Goal: Participate in discussion: Engage in conversation with other users on a specific topic

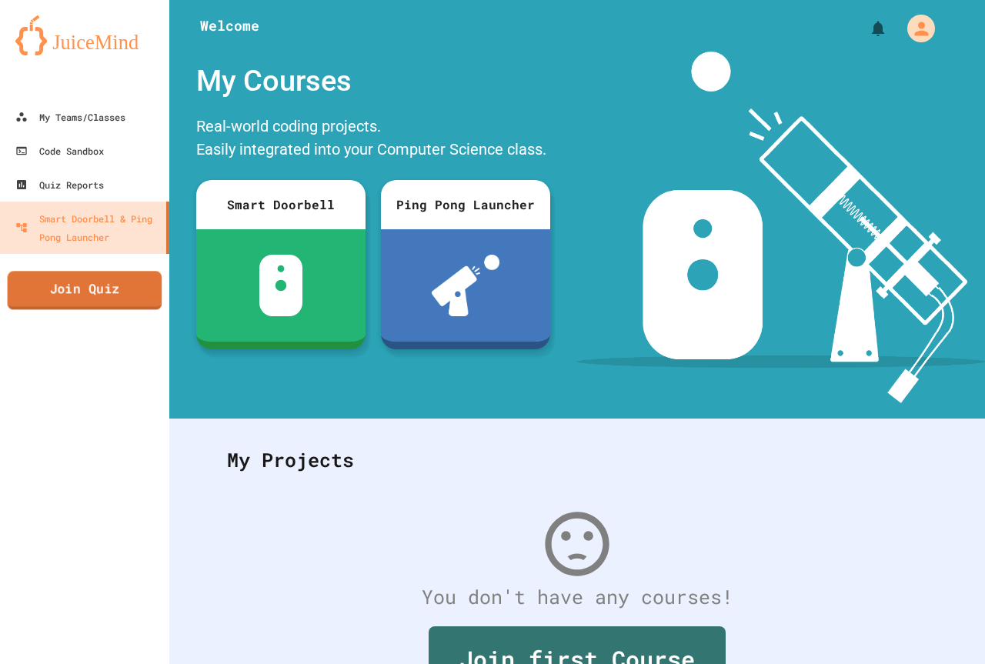
click at [112, 293] on link "Join Quiz" at bounding box center [85, 290] width 155 height 38
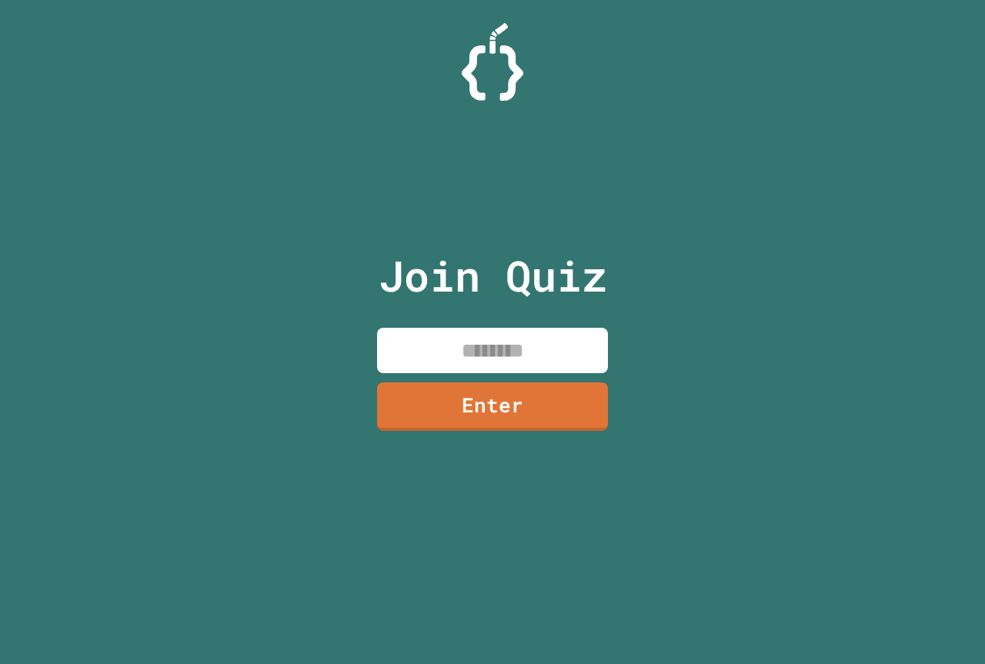
click at [449, 346] on input at bounding box center [492, 350] width 231 height 45
type input "********"
click at [544, 419] on link "Enter" at bounding box center [492, 405] width 232 height 51
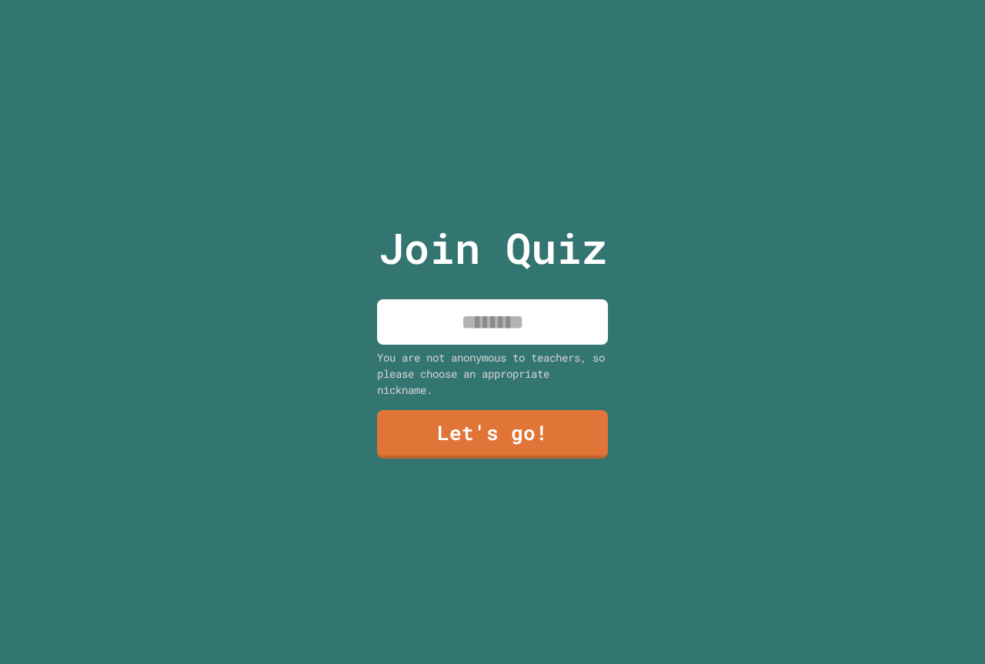
click at [503, 329] on input at bounding box center [492, 321] width 231 height 45
type input "********"
click at [506, 416] on link "Let's go!" at bounding box center [493, 433] width 235 height 51
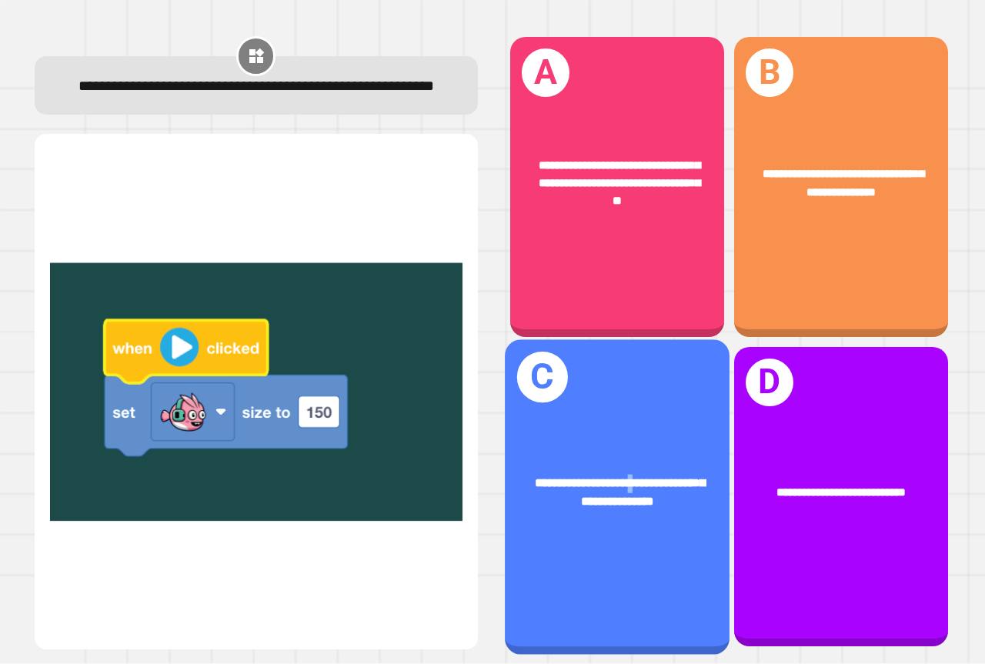
click at [621, 435] on div "**********" at bounding box center [617, 496] width 225 height 315
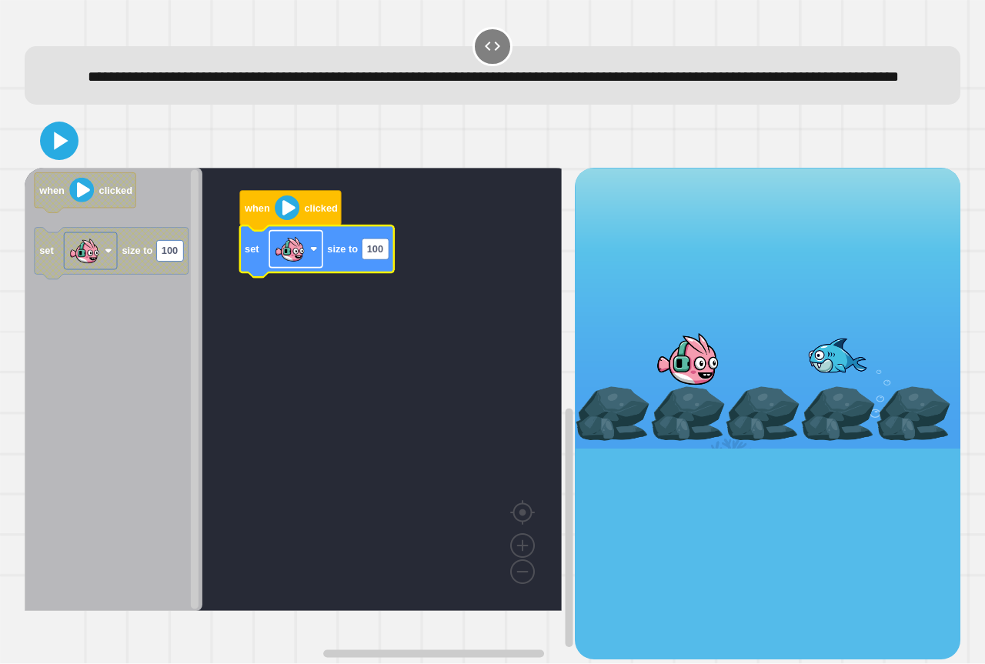
click at [296, 265] on image "Blockly Workspace" at bounding box center [289, 249] width 31 height 31
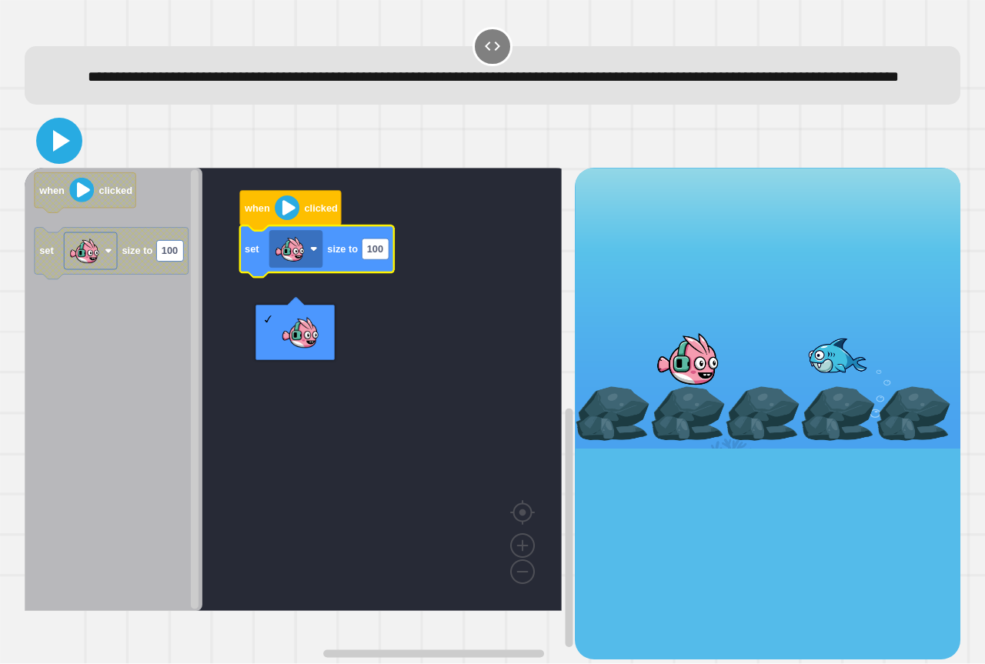
click at [54, 159] on icon at bounding box center [59, 140] width 37 height 37
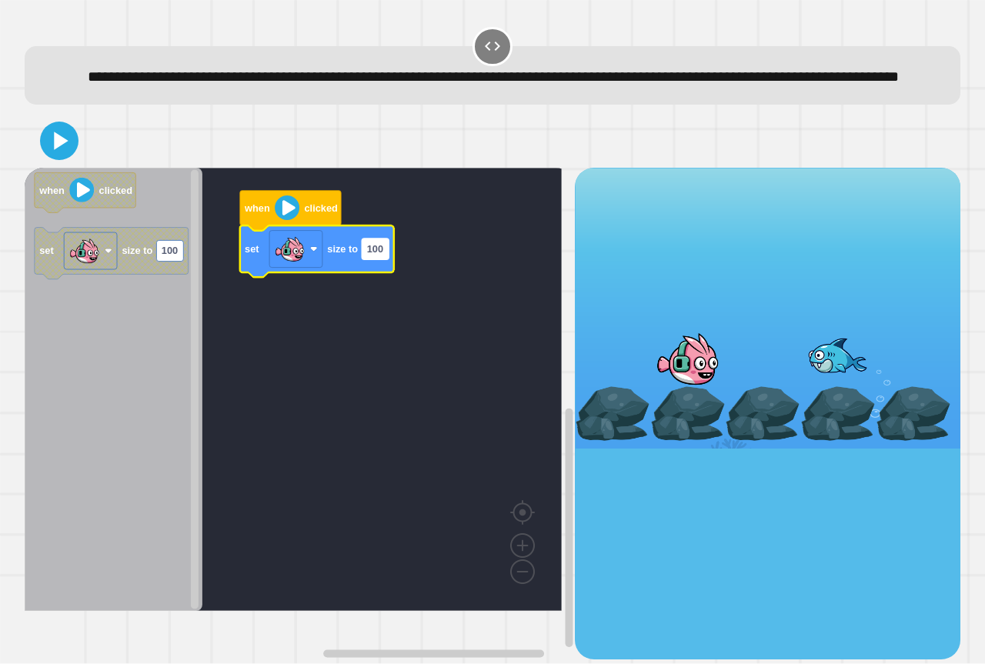
click at [383, 255] on text "100" at bounding box center [375, 250] width 16 height 12
type input "*********"
click at [292, 220] on image "Blockly Workspace" at bounding box center [287, 207] width 25 height 25
click at [72, 159] on icon at bounding box center [59, 140] width 37 height 37
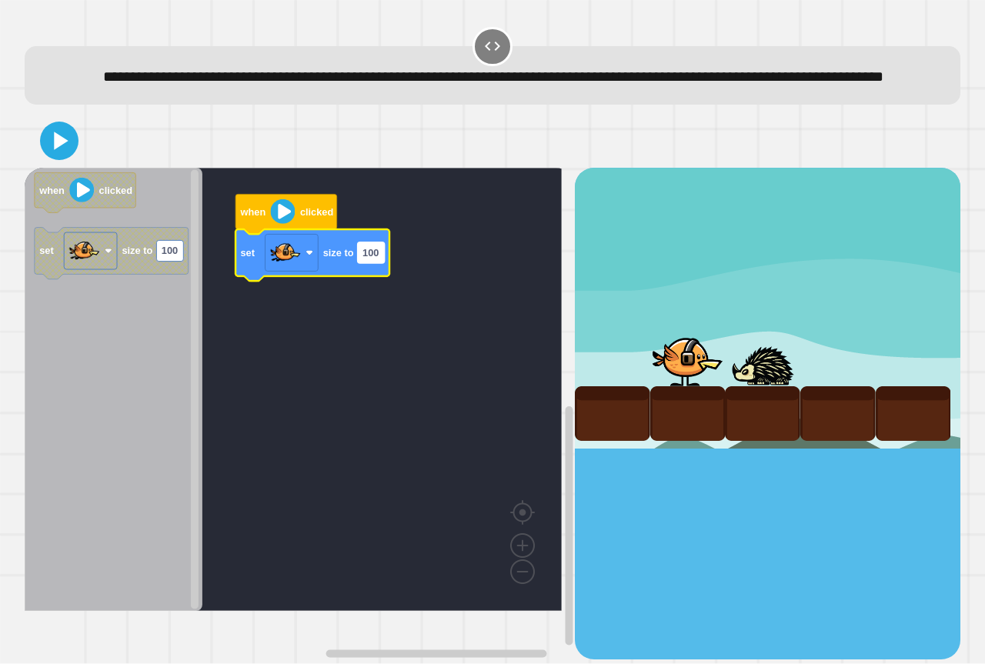
click at [371, 263] on rect "Blockly Workspace" at bounding box center [371, 252] width 27 height 21
type input "*****"
click at [371, 263] on rect "Blockly Workspace" at bounding box center [365, 252] width 15 height 21
type input "******"
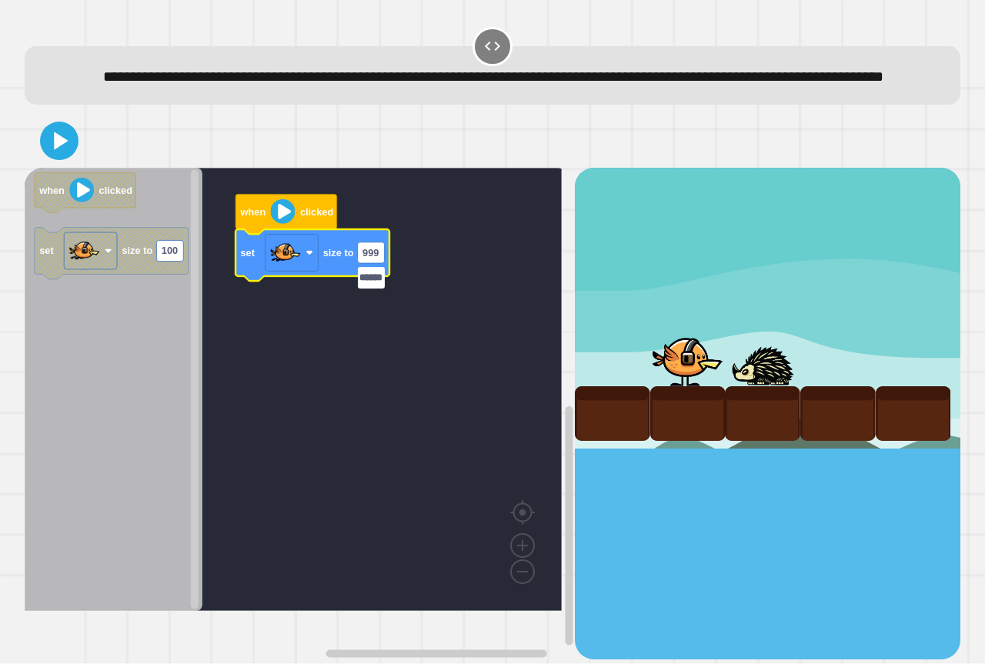
scroll to position [0, 7]
click at [53, 159] on icon at bounding box center [59, 140] width 37 height 37
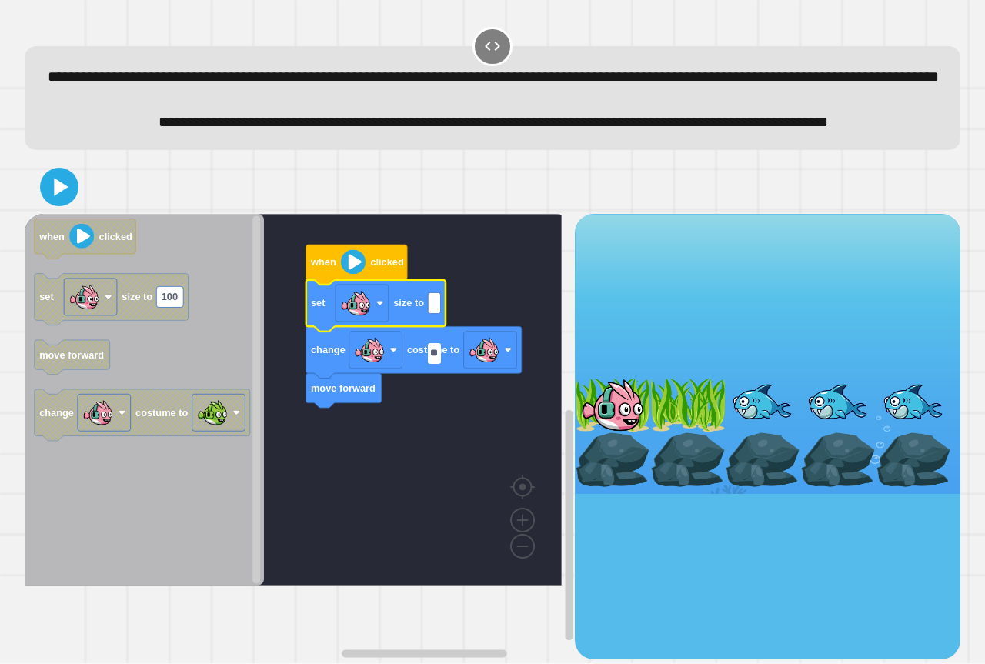
type input "***"
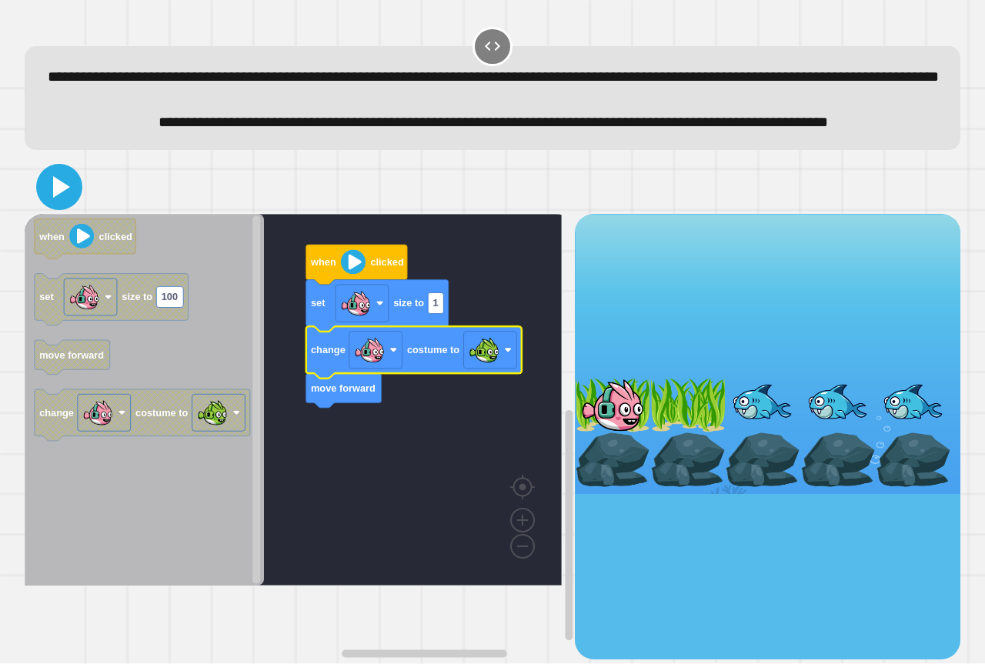
click at [66, 205] on icon at bounding box center [59, 187] width 37 height 37
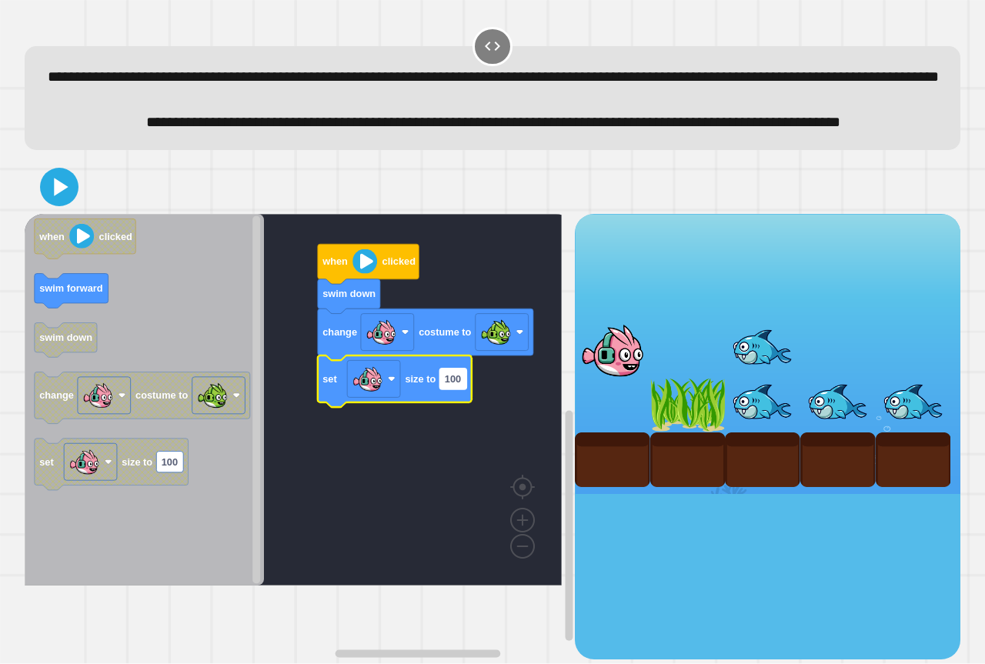
click at [453, 385] on text "100" at bounding box center [453, 379] width 16 height 12
type input "***"
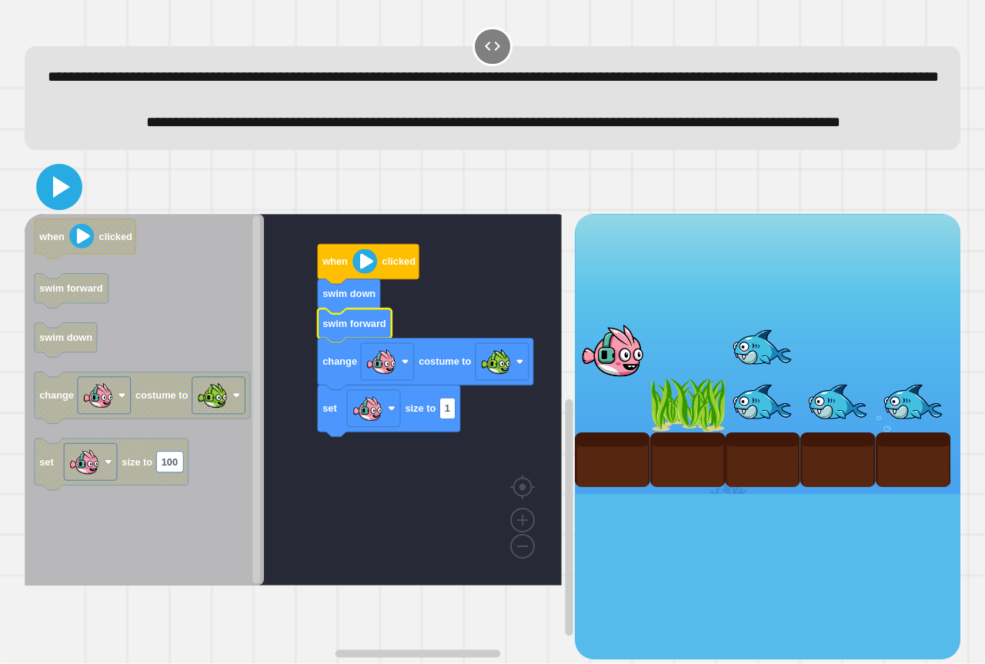
click at [56, 205] on icon at bounding box center [59, 187] width 37 height 37
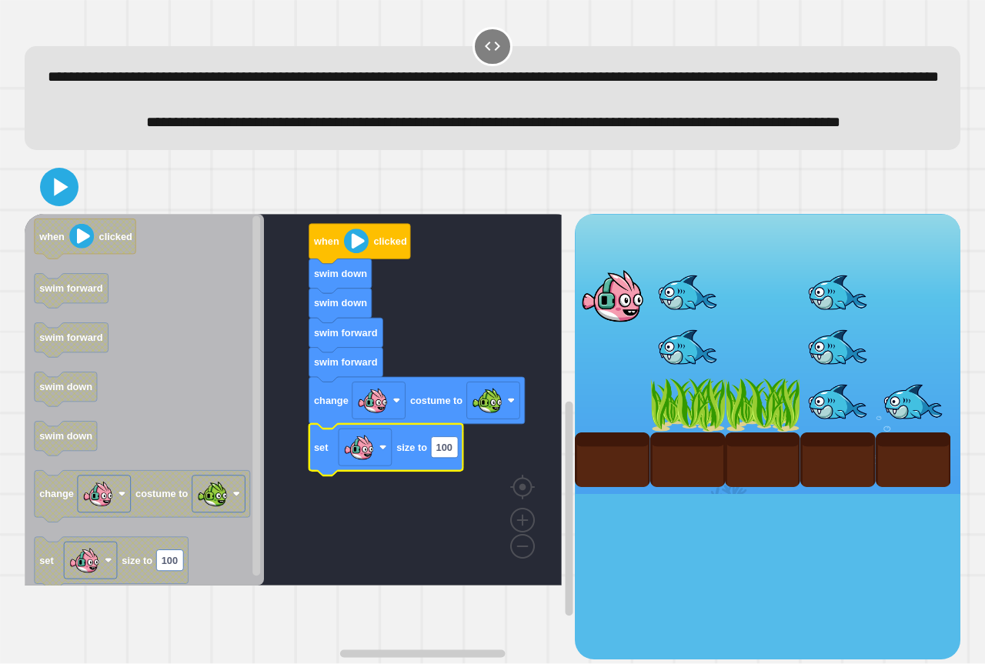
click at [457, 476] on g "set size to 100" at bounding box center [386, 450] width 154 height 52
click at [449, 453] on text "100" at bounding box center [444, 448] width 16 height 12
type input "**"
click at [57, 205] on icon at bounding box center [59, 187] width 37 height 37
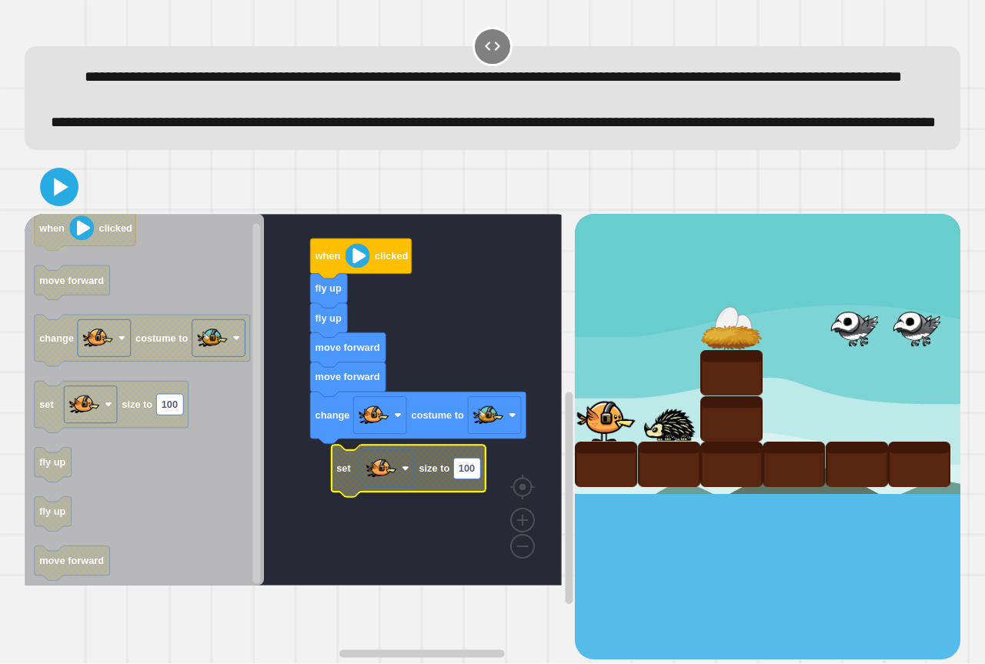
click at [469, 474] on text "100" at bounding box center [467, 469] width 16 height 12
type input "**"
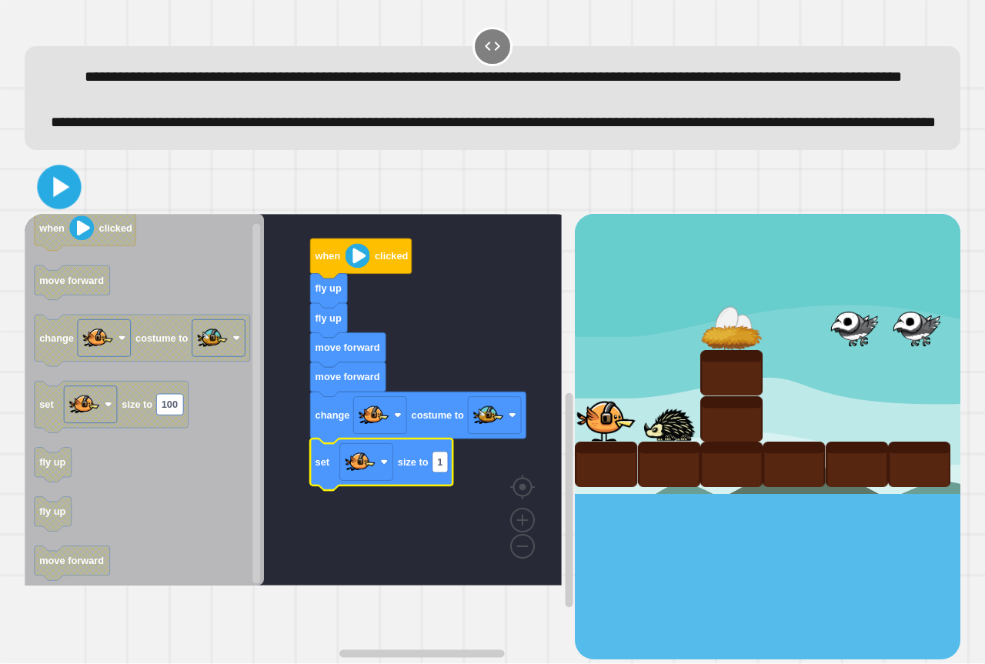
click at [55, 198] on icon at bounding box center [61, 187] width 16 height 21
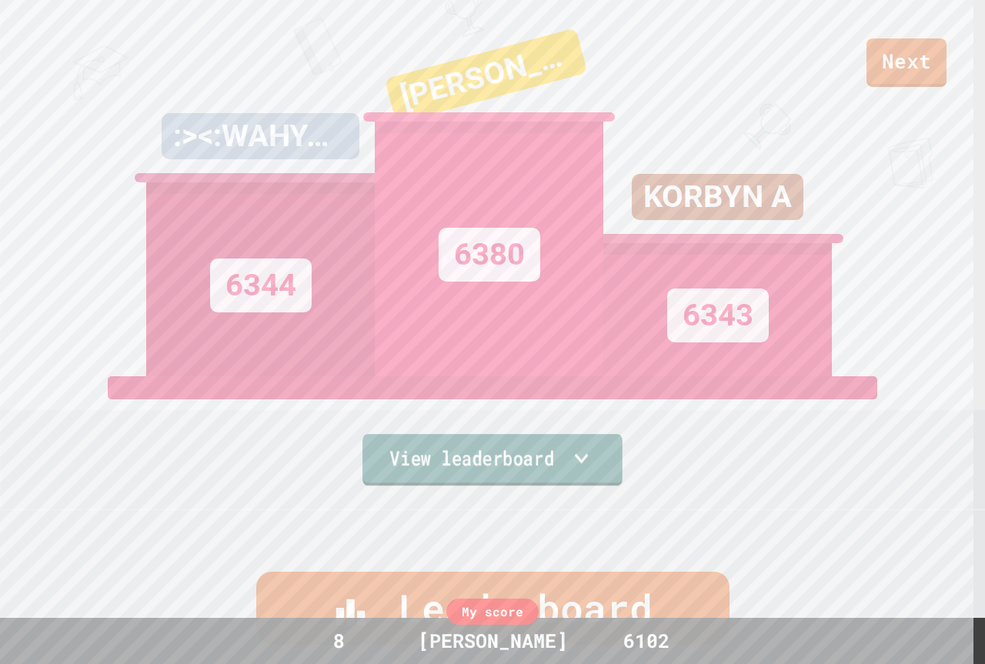
click at [519, 440] on link "View leaderboard" at bounding box center [492, 460] width 260 height 52
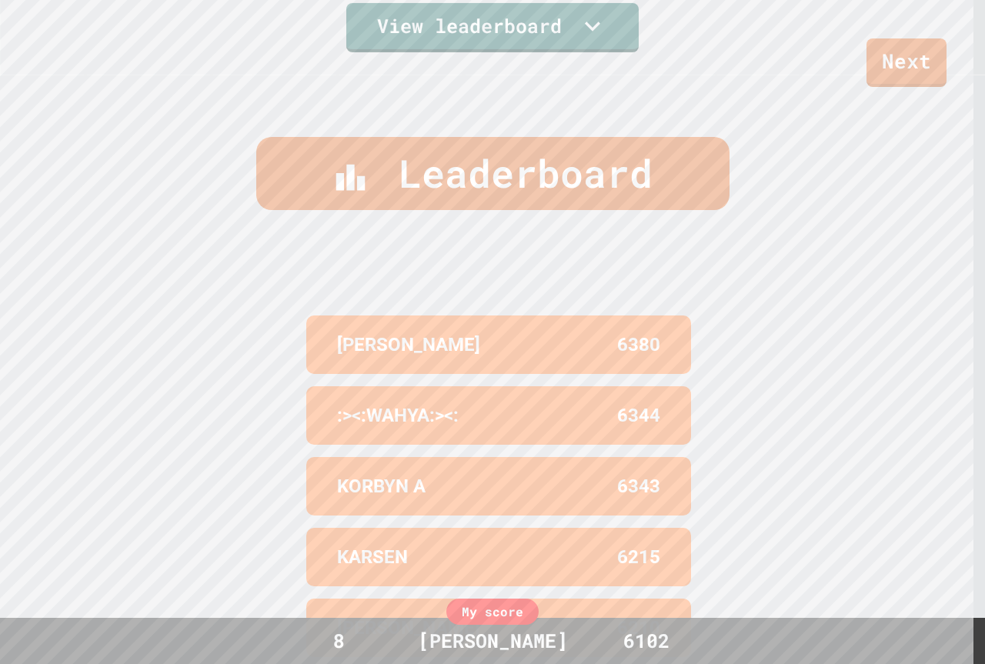
scroll to position [659, 0]
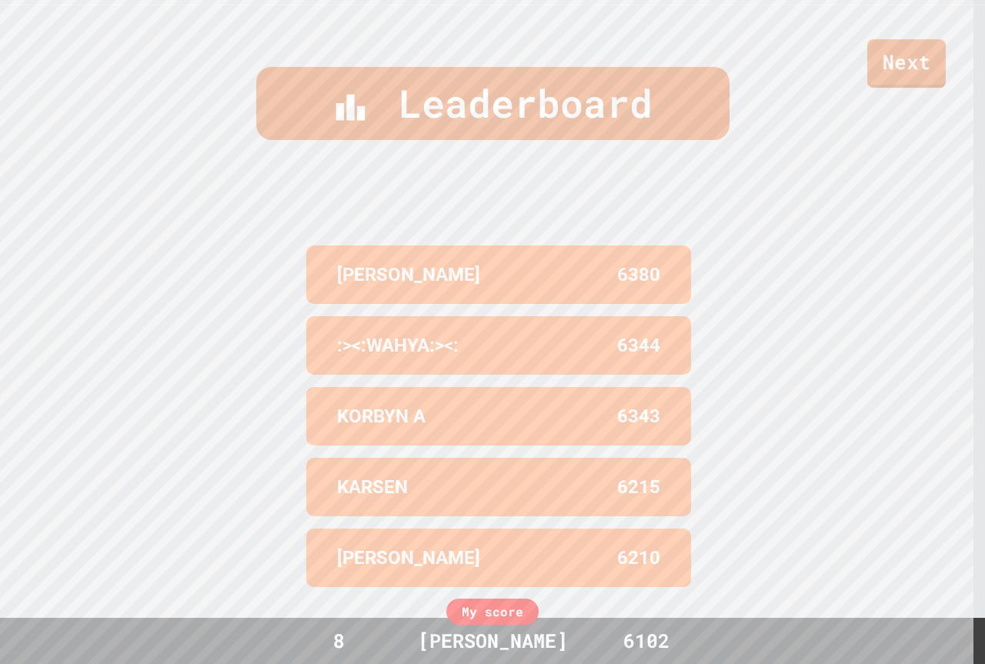
click at [880, 25] on div "Next" at bounding box center [492, 43] width 985 height 87
click at [896, 63] on link "Next" at bounding box center [906, 60] width 72 height 51
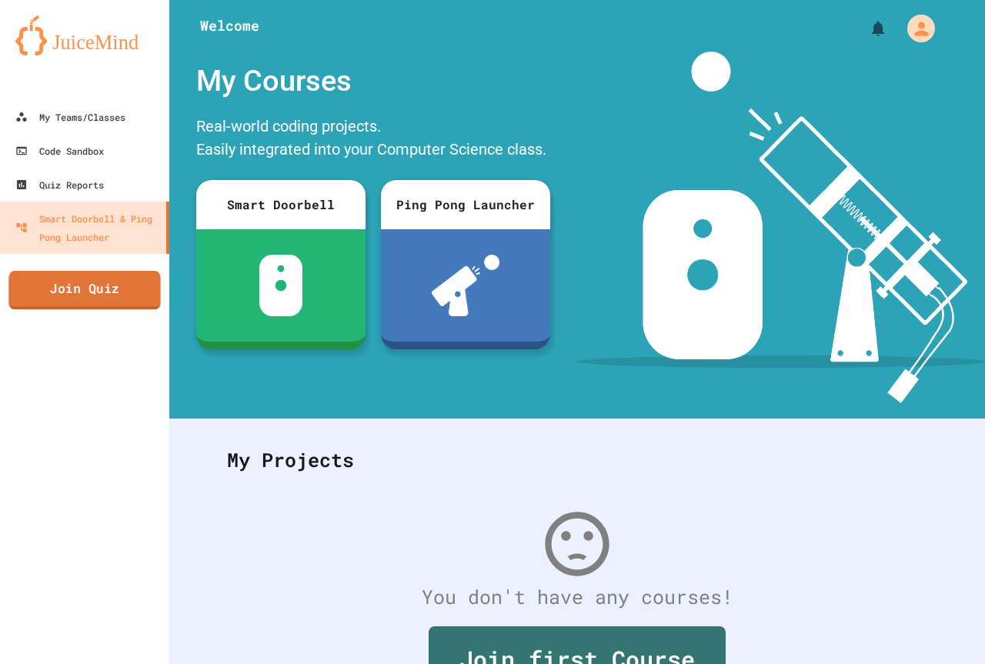
click at [42, 292] on link "Join Quiz" at bounding box center [84, 290] width 152 height 38
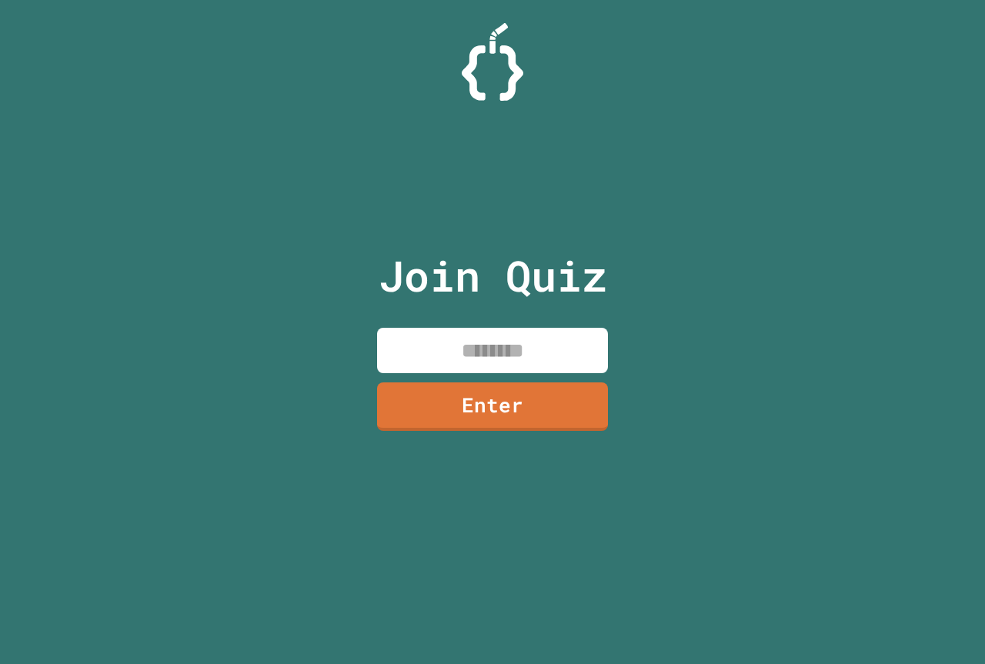
drag, startPoint x: 451, startPoint y: 366, endPoint x: 455, endPoint y: 356, distance: 11.4
click at [455, 358] on input at bounding box center [492, 350] width 231 height 45
type input "********"
click at [513, 409] on link "Enter" at bounding box center [493, 404] width 224 height 51
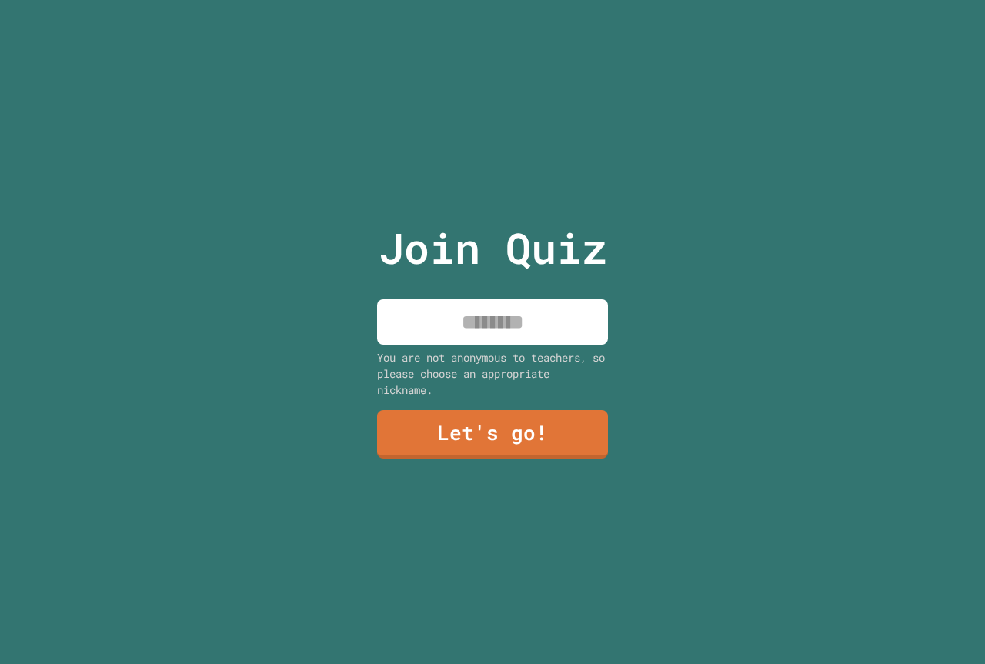
click at [399, 315] on input at bounding box center [492, 321] width 231 height 45
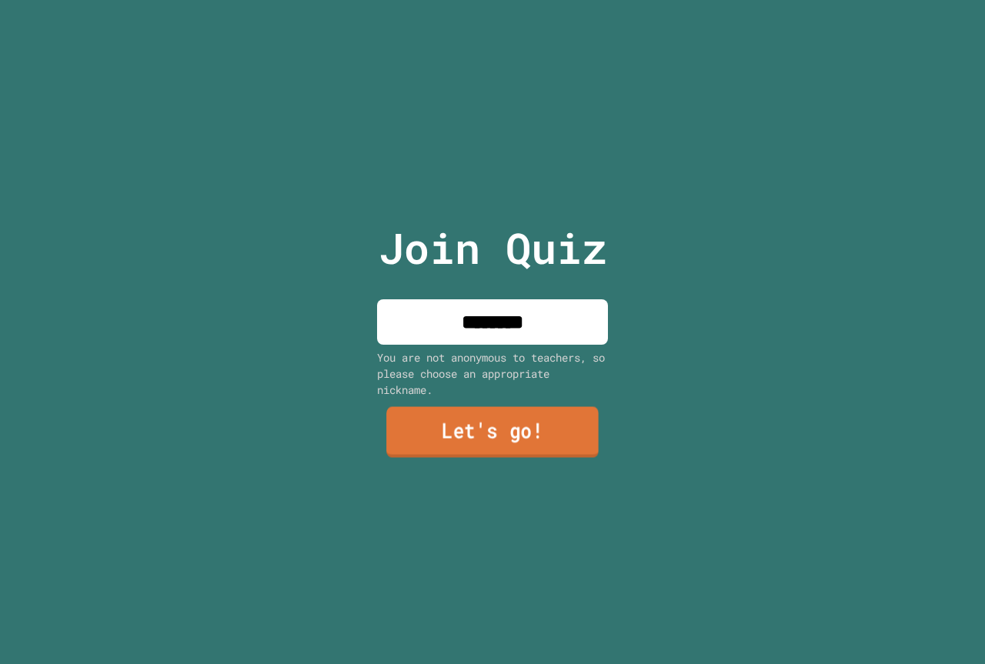
type input "********"
click at [456, 422] on link "Let's go!" at bounding box center [492, 432] width 212 height 51
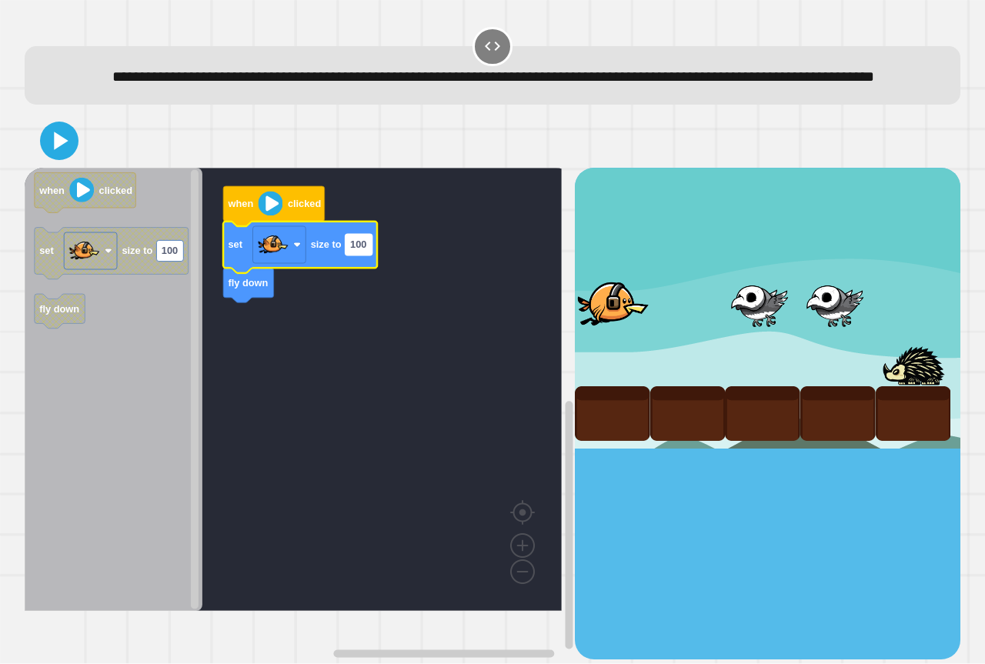
click at [365, 251] on text "100" at bounding box center [358, 245] width 16 height 12
type input "***"
click at [62, 157] on icon at bounding box center [59, 140] width 37 height 37
click at [356, 255] on rect "Blockly Workspace" at bounding box center [353, 245] width 15 height 21
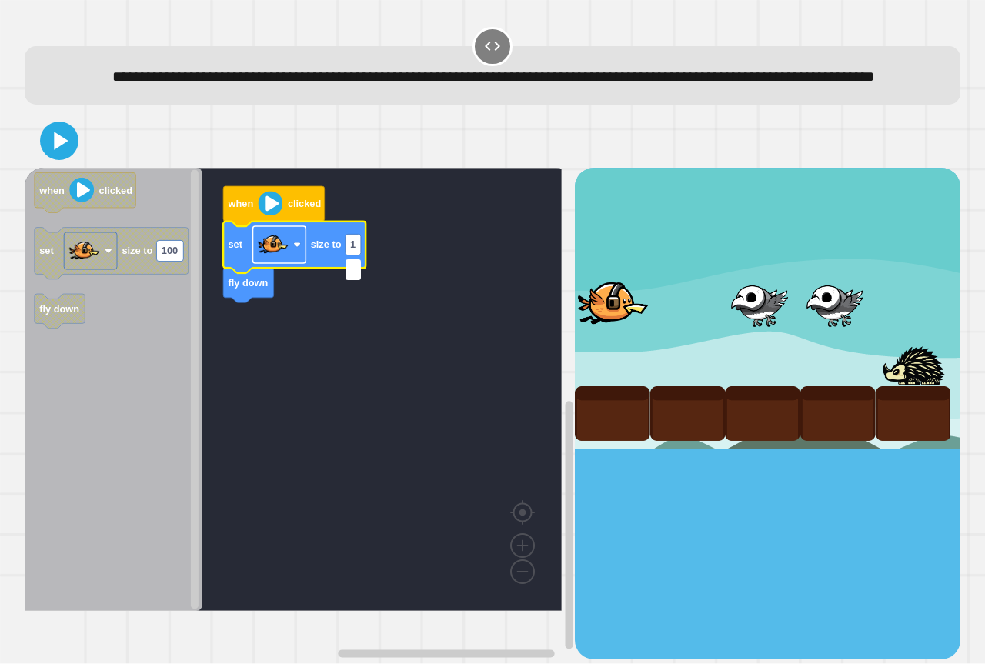
type input "*"
type input "******"
click at [64, 159] on icon at bounding box center [59, 140] width 37 height 37
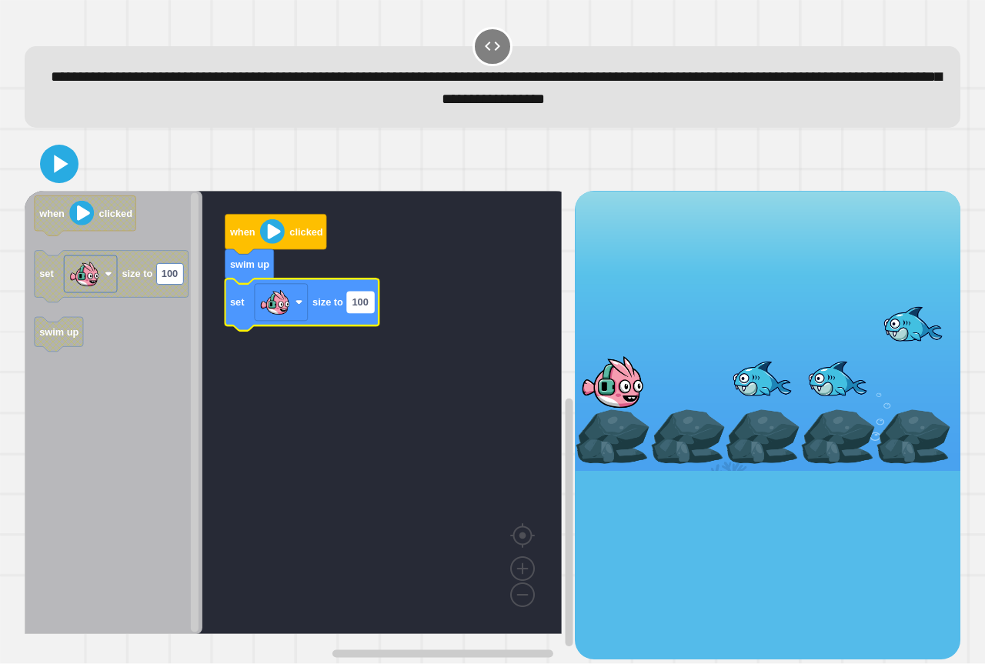
click at [370, 303] on rect "Blockly Workspace" at bounding box center [360, 302] width 27 height 21
type input "***"
click at [48, 165] on icon at bounding box center [59, 163] width 37 height 37
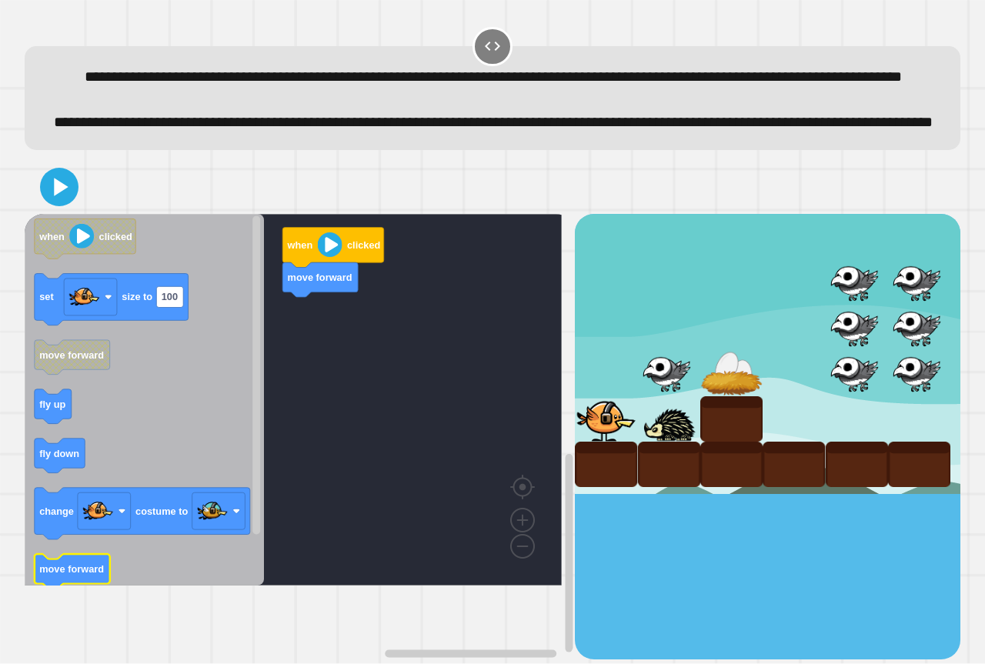
click at [66, 589] on icon "Blockly Workspace" at bounding box center [72, 571] width 75 height 35
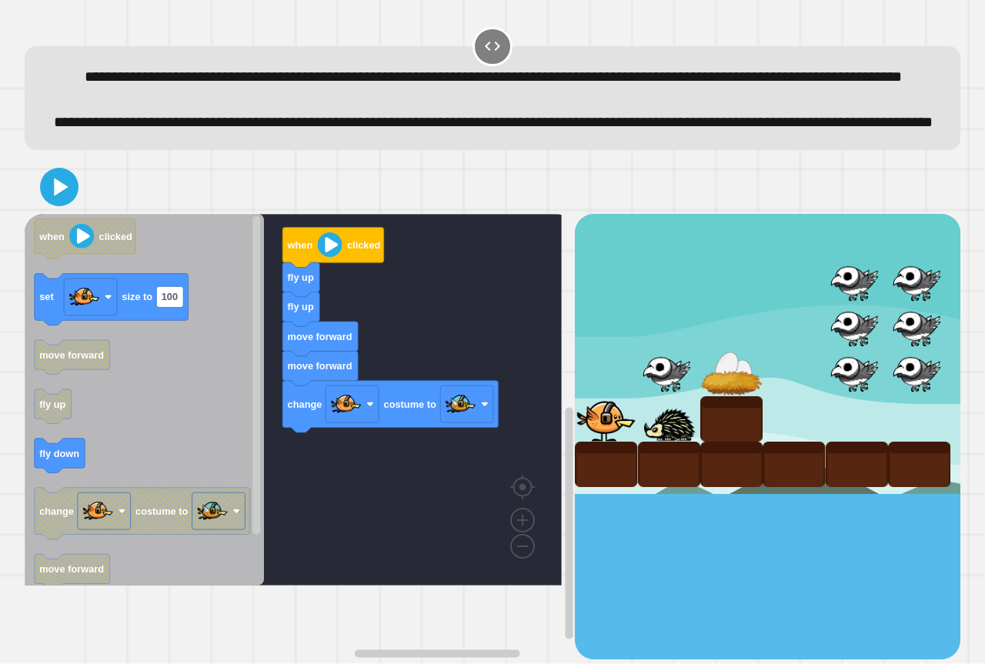
click at [275, 427] on div "when clicked fly up fly up move forward move forward change costume to when cli…" at bounding box center [300, 437] width 550 height 446
click at [366, 515] on div "when clicked fly up fly up move forward move forward change costume to when cli…" at bounding box center [300, 437] width 550 height 446
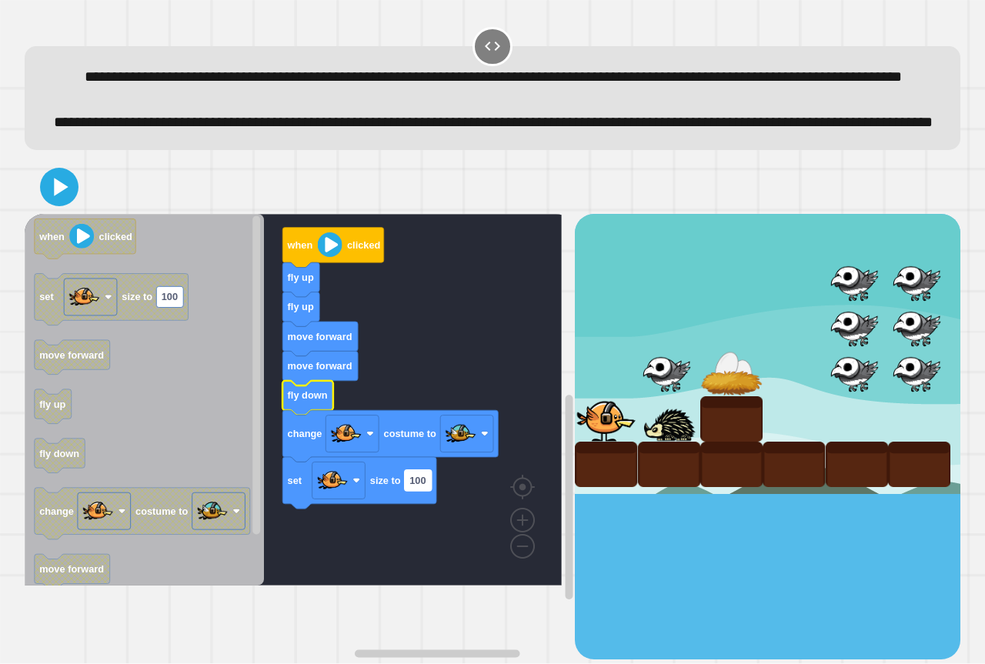
click at [423, 486] on text "100" at bounding box center [417, 481] width 16 height 12
type input "****"
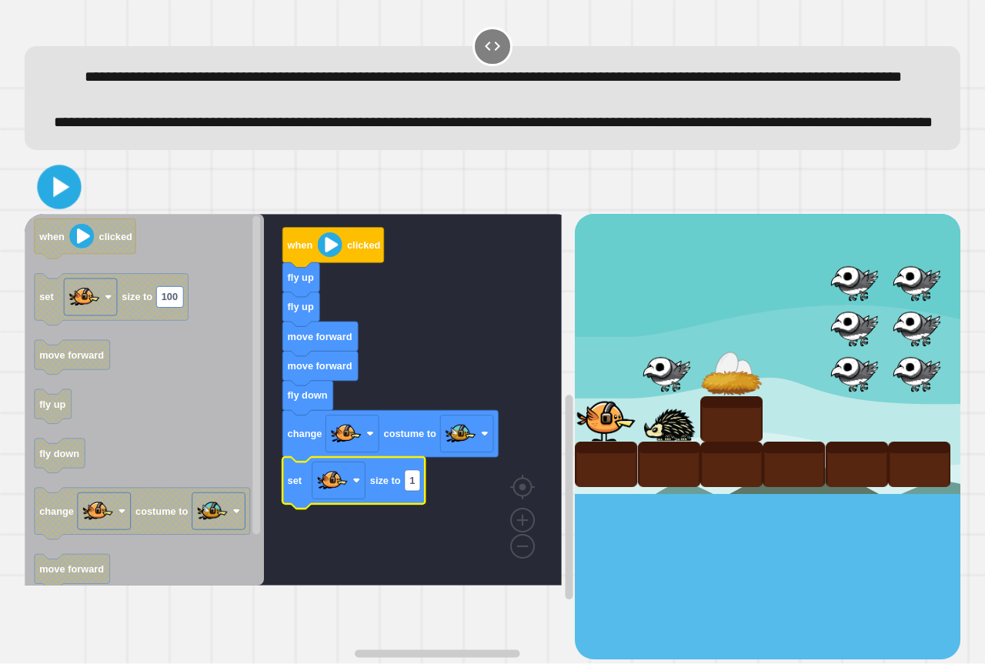
click at [65, 198] on icon at bounding box center [61, 187] width 16 height 21
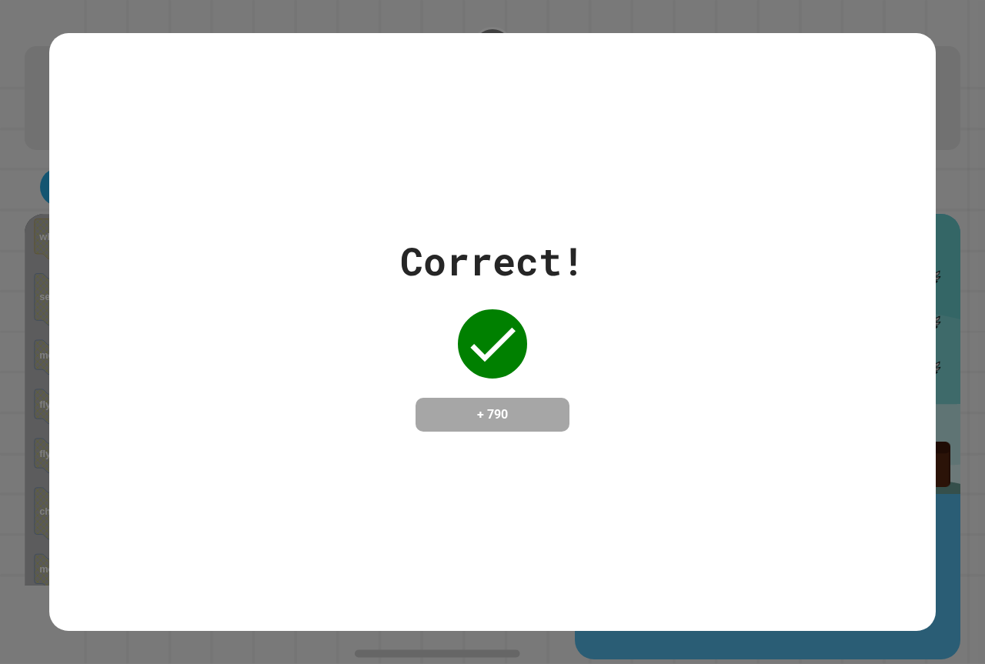
click at [899, 13] on div "Correct! + 790" at bounding box center [492, 332] width 985 height 664
drag, startPoint x: 899, startPoint y: 13, endPoint x: 892, endPoint y: 22, distance: 10.9
click at [899, 18] on div "Correct! + 790" at bounding box center [492, 332] width 985 height 664
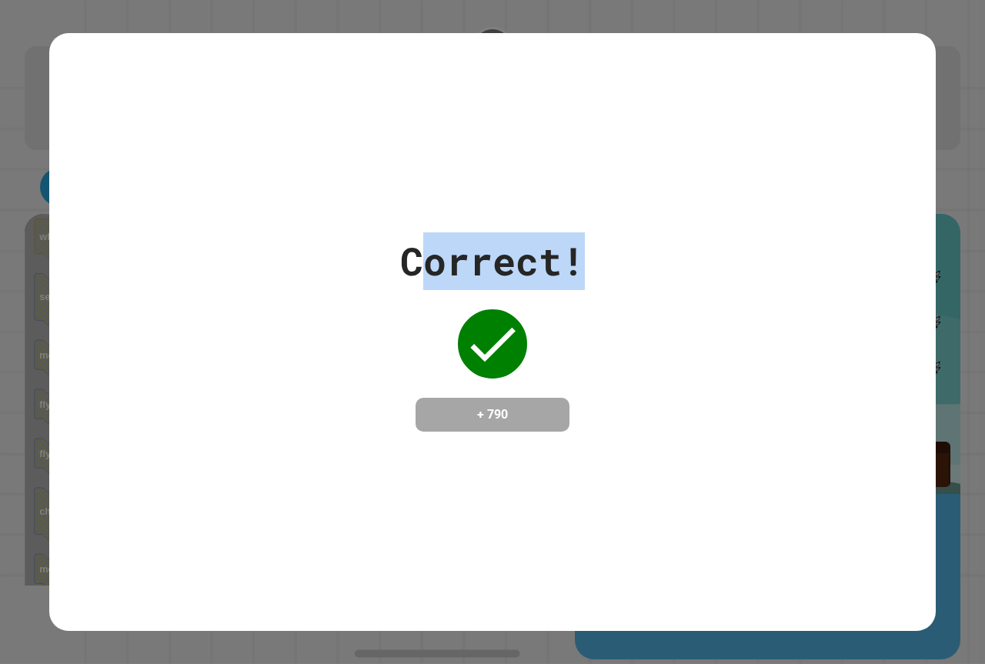
drag, startPoint x: 416, startPoint y: 233, endPoint x: 526, endPoint y: 2, distance: 256.4
click at [547, 25] on div "Correct! + 790" at bounding box center [492, 332] width 985 height 664
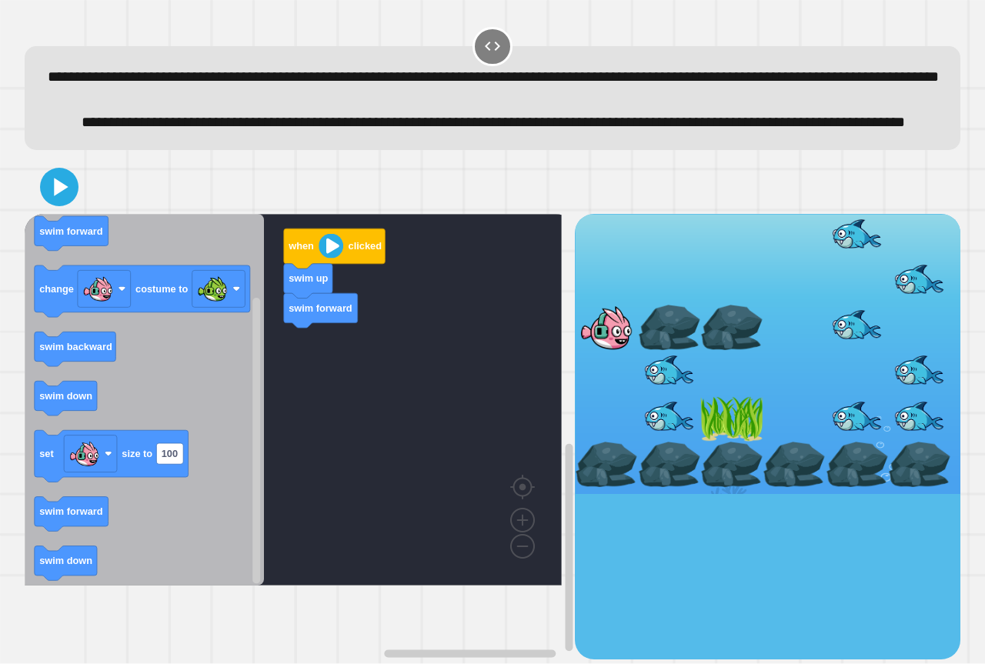
click at [373, 358] on div "swim forward swim up when clicked when clicked swim down swim forward change co…" at bounding box center [300, 437] width 550 height 446
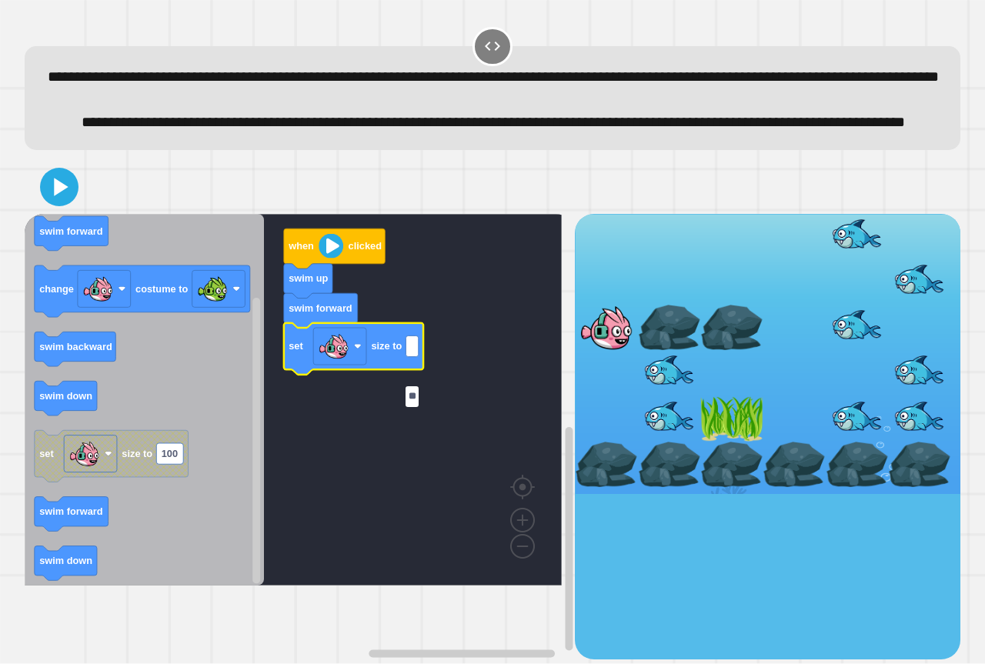
type input "***"
click at [61, 205] on icon at bounding box center [59, 187] width 37 height 37
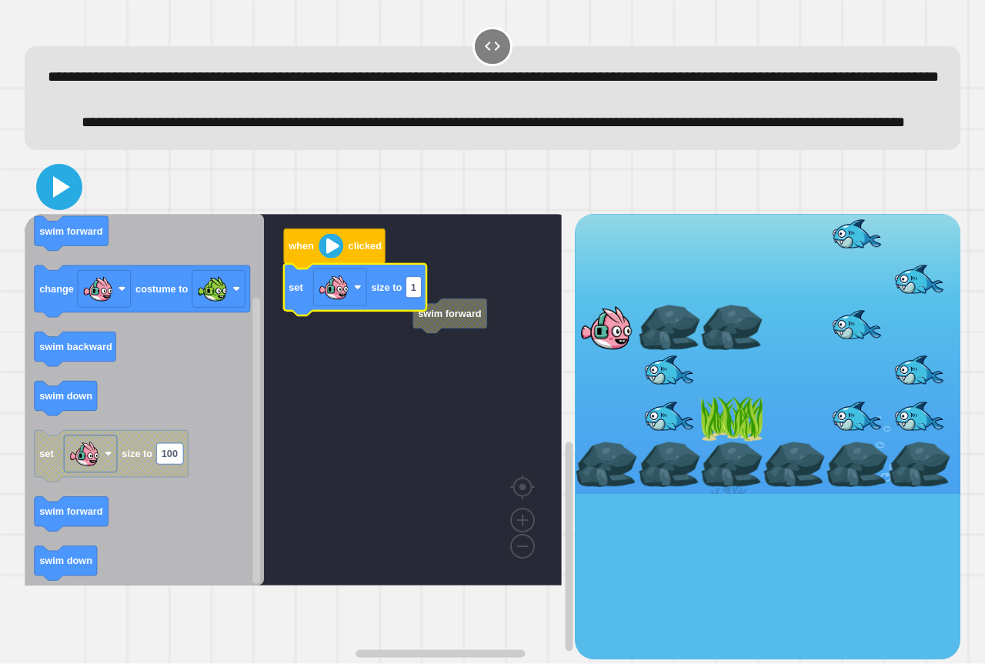
click at [60, 198] on icon at bounding box center [61, 187] width 17 height 22
click at [55, 198] on icon at bounding box center [61, 187] width 17 height 22
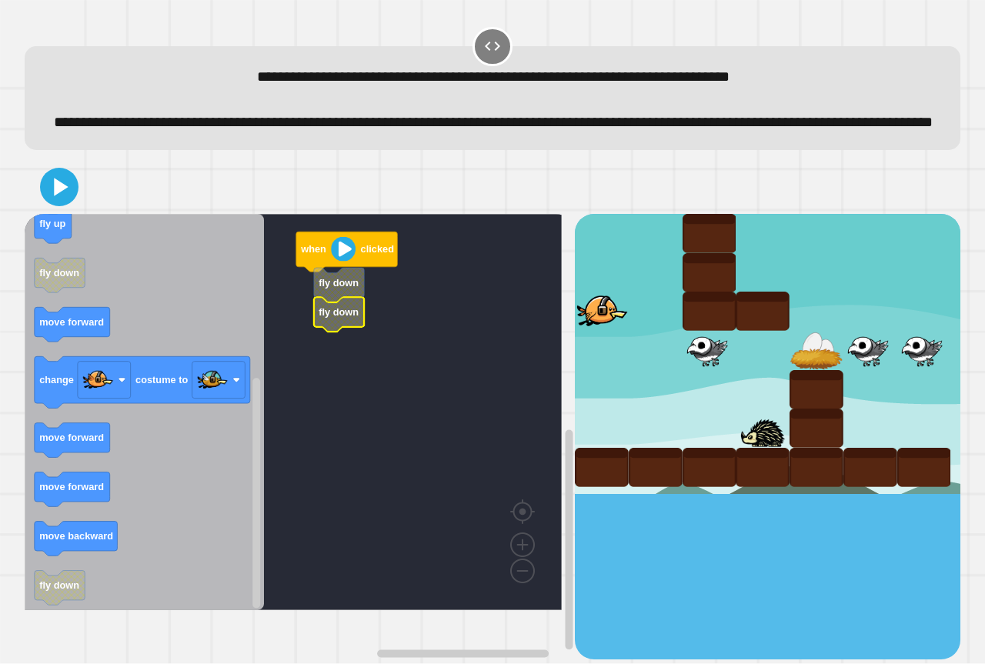
click at [311, 331] on rect "Blockly Workspace" at bounding box center [293, 412] width 537 height 396
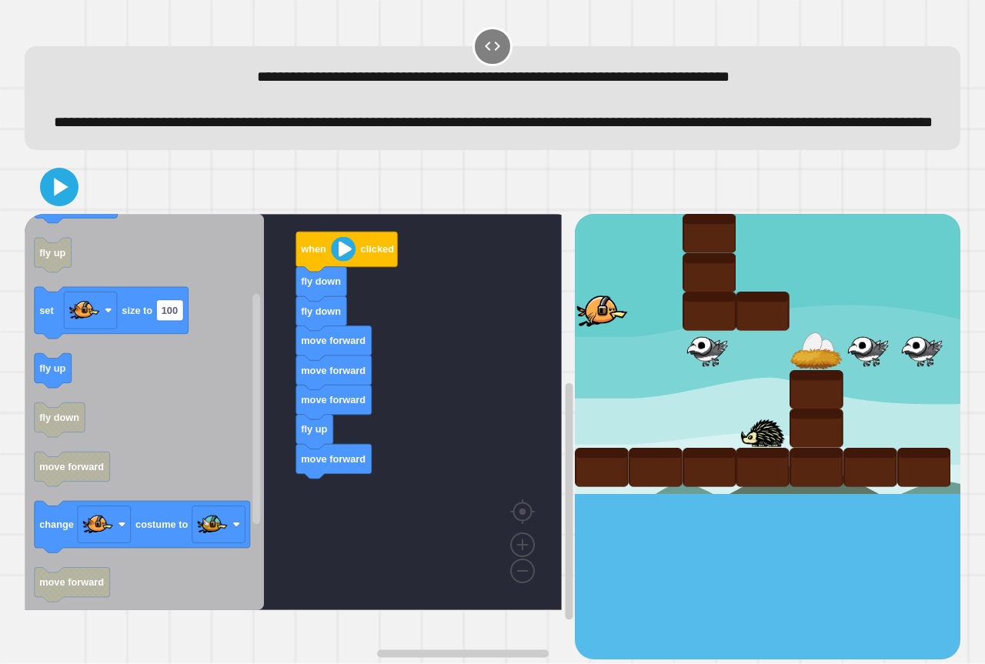
click at [362, 526] on div "when clicked fly down fly down move forward move forward move forward fly up mo…" at bounding box center [300, 437] width 550 height 446
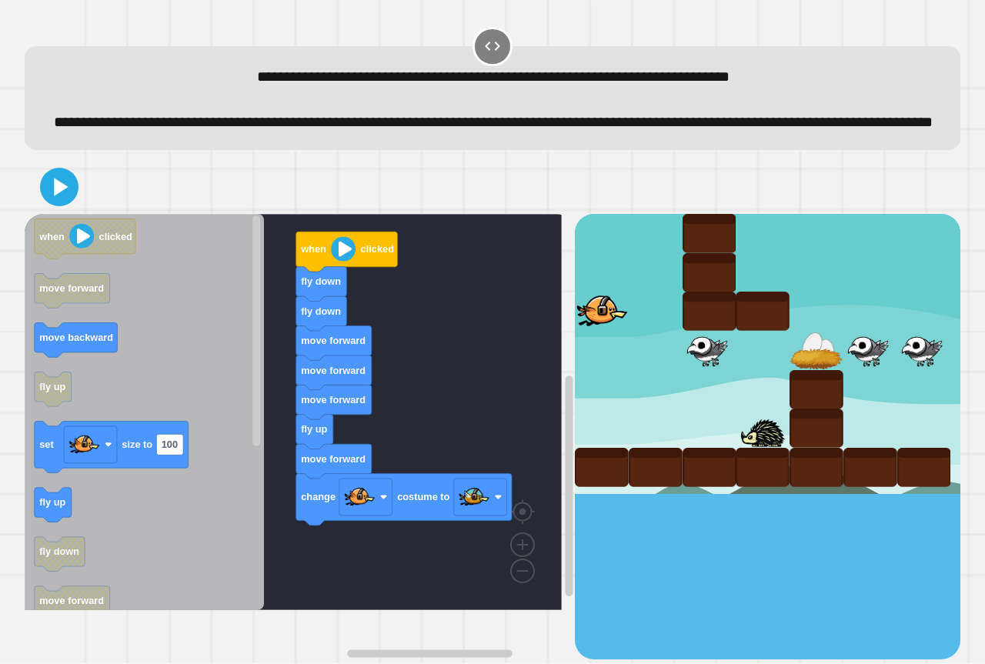
click at [347, 496] on div "when clicked fly down fly down move forward move forward move forward fly up mo…" at bounding box center [300, 437] width 550 height 446
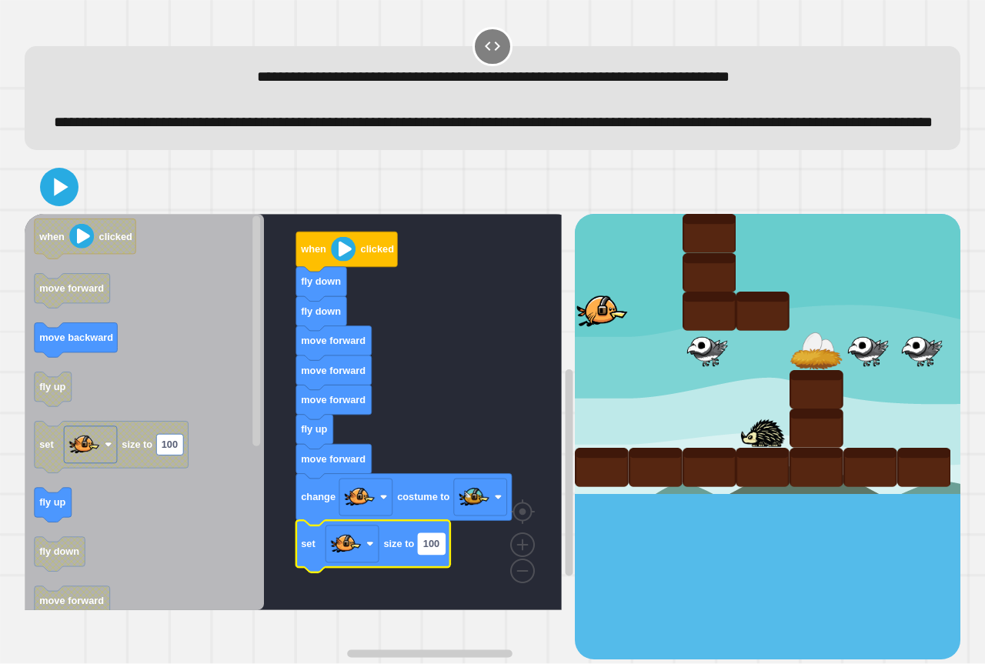
click at [442, 554] on rect "Blockly Workspace" at bounding box center [431, 543] width 27 height 21
type input "**"
click at [49, 199] on icon at bounding box center [59, 187] width 37 height 37
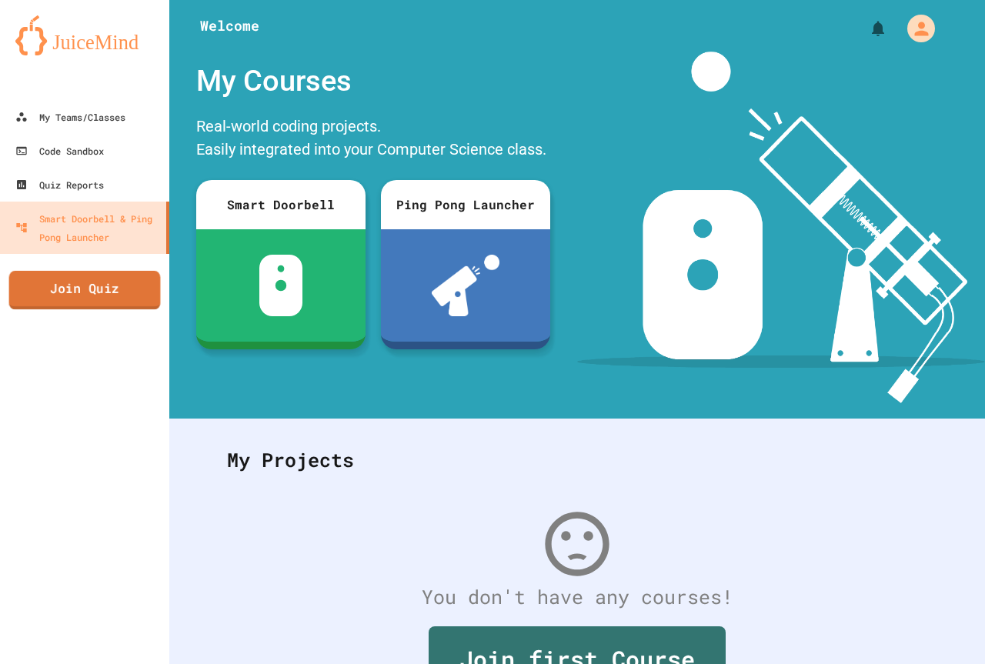
click at [38, 302] on link "Join Quiz" at bounding box center [85, 290] width 152 height 38
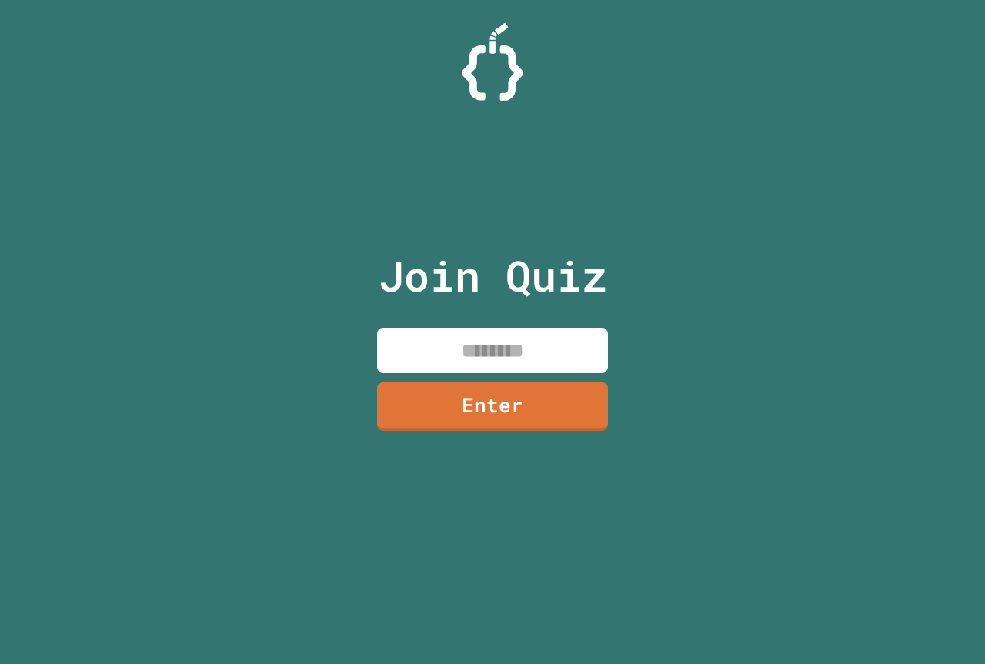
click at [427, 347] on input at bounding box center [492, 350] width 231 height 45
type input "********"
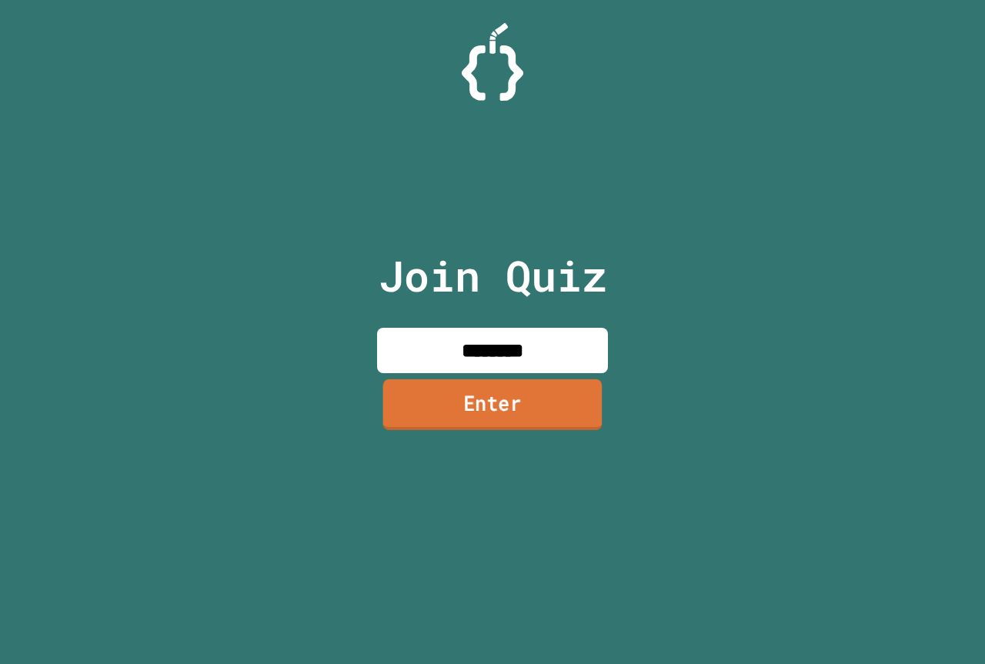
click at [435, 395] on link "Enter" at bounding box center [492, 404] width 219 height 51
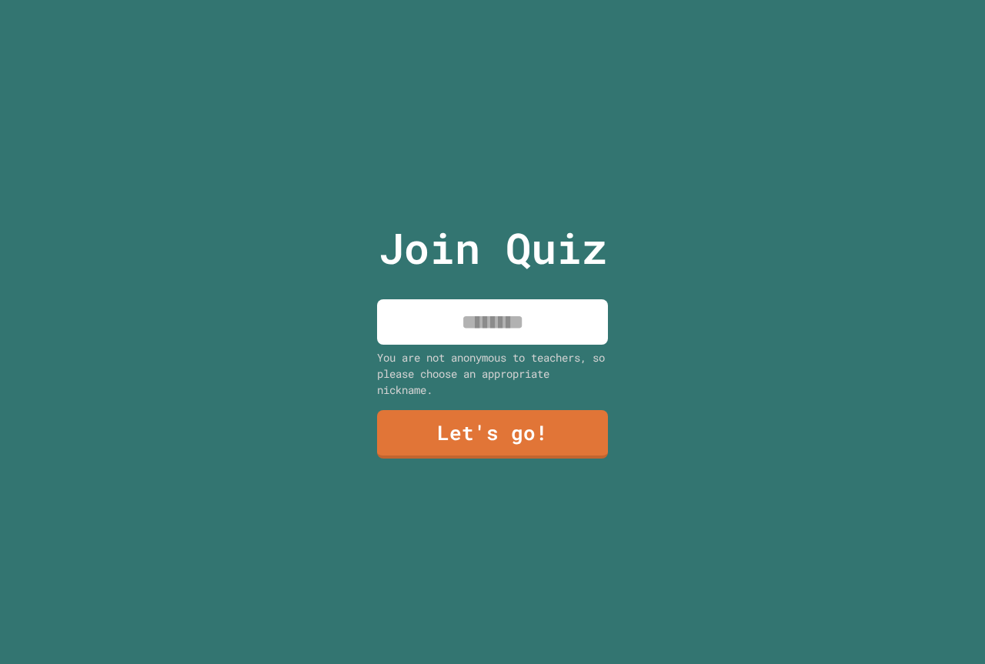
click at [451, 318] on input at bounding box center [492, 321] width 231 height 45
type input "********"
click at [436, 429] on link "Let's go!" at bounding box center [493, 433] width 234 height 51
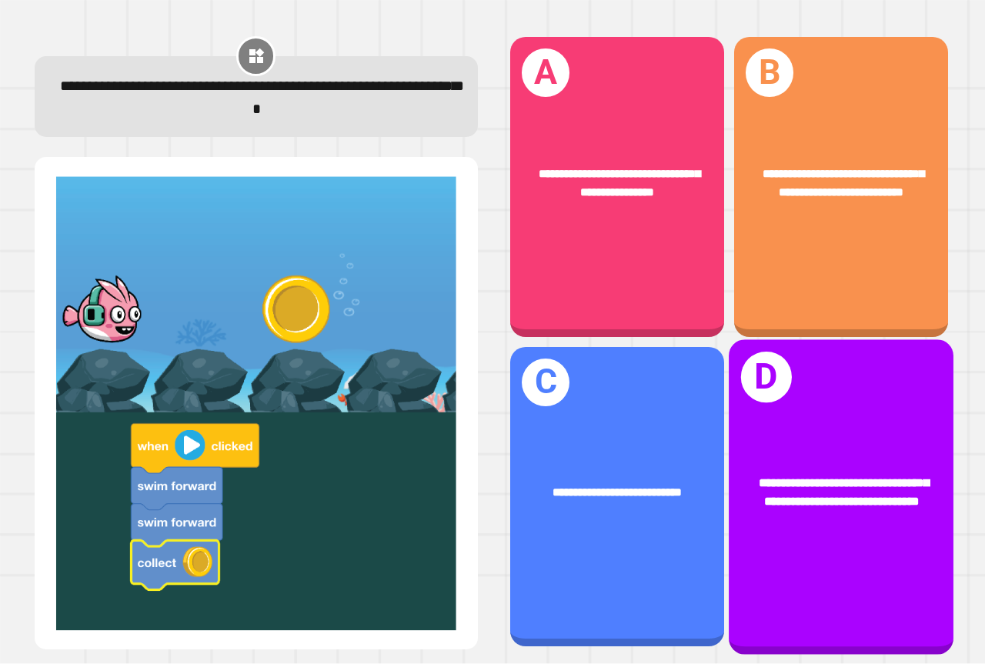
click at [767, 563] on div "**********" at bounding box center [841, 496] width 225 height 315
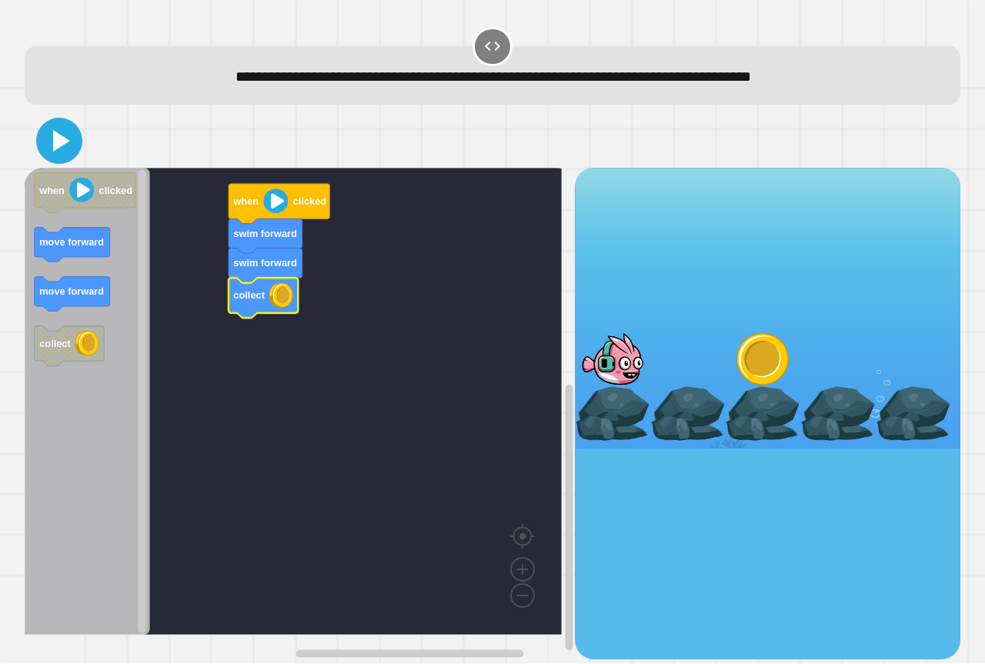
click at [51, 140] on icon at bounding box center [59, 140] width 37 height 37
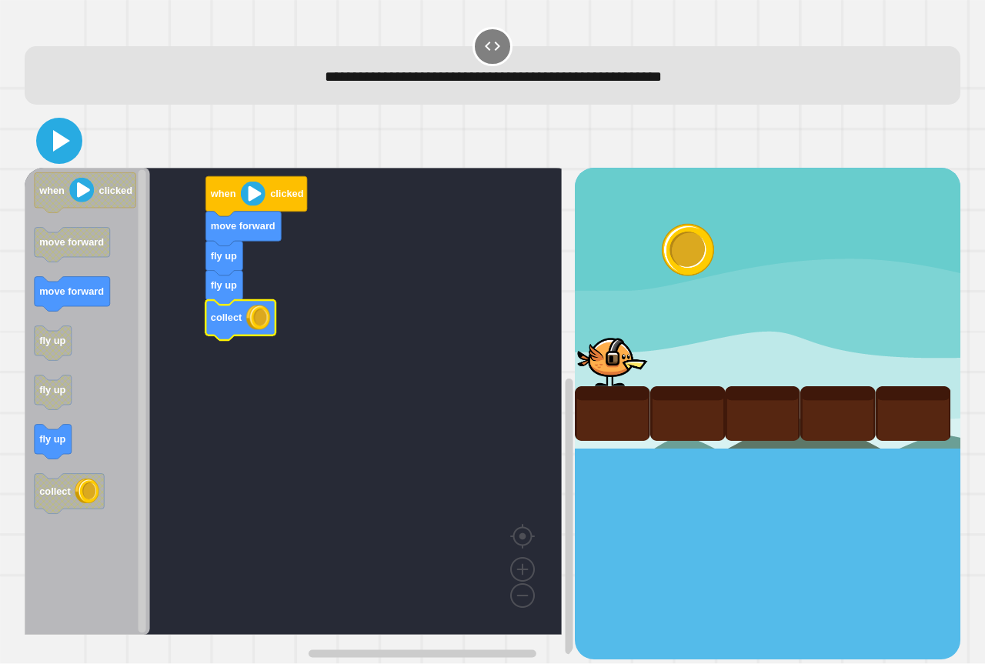
click at [65, 135] on icon at bounding box center [59, 140] width 37 height 37
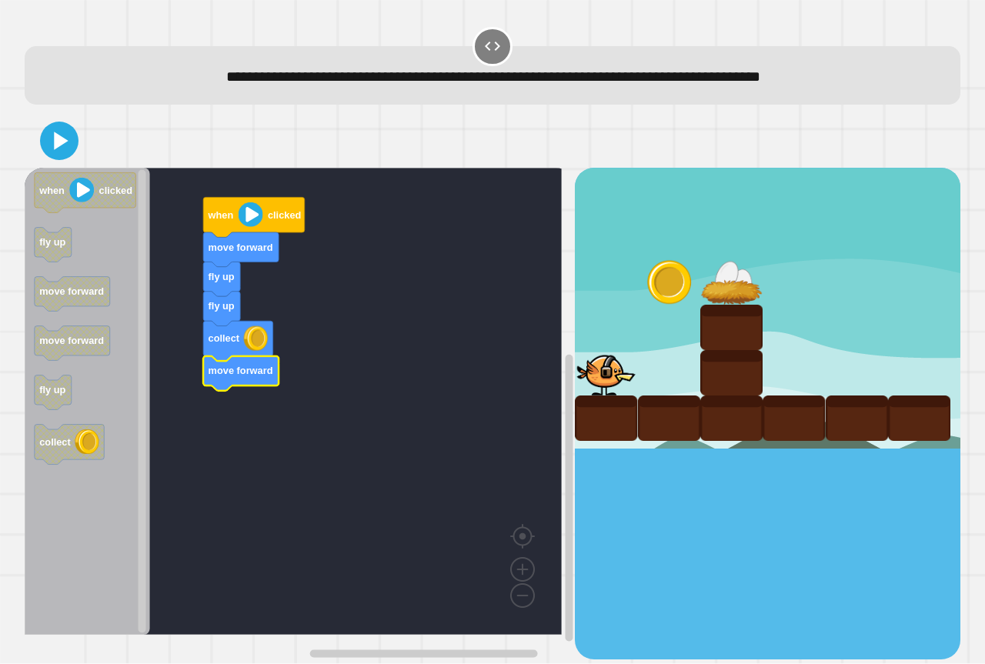
drag, startPoint x: 79, startPoint y: 139, endPoint x: 70, endPoint y: 143, distance: 10.3
click at [78, 139] on div at bounding box center [493, 141] width 936 height 54
click at [68, 144] on icon at bounding box center [59, 140] width 37 height 37
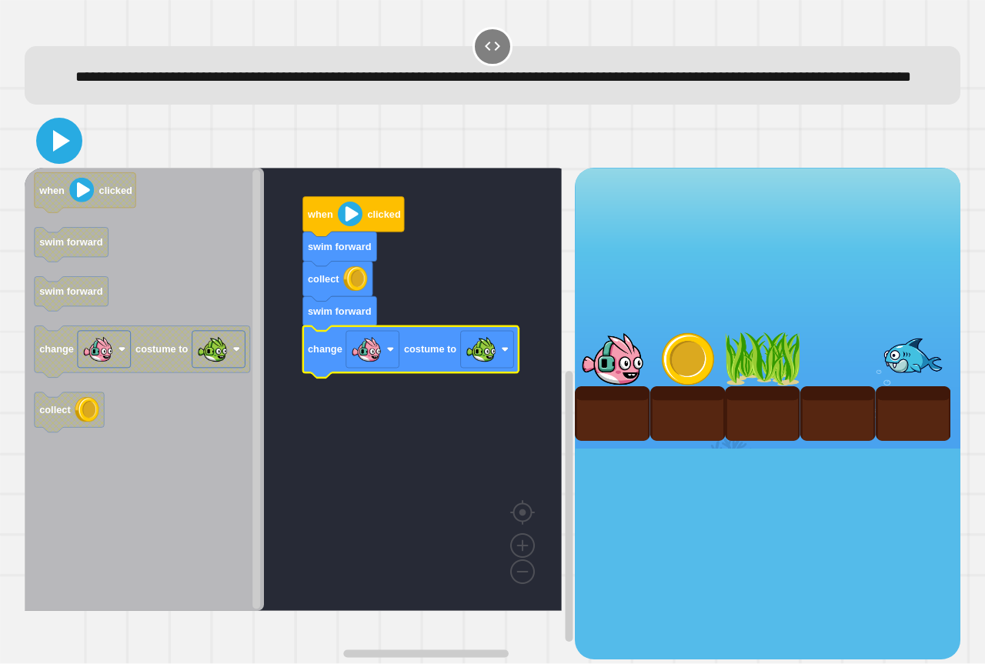
click at [52, 159] on icon at bounding box center [59, 140] width 37 height 37
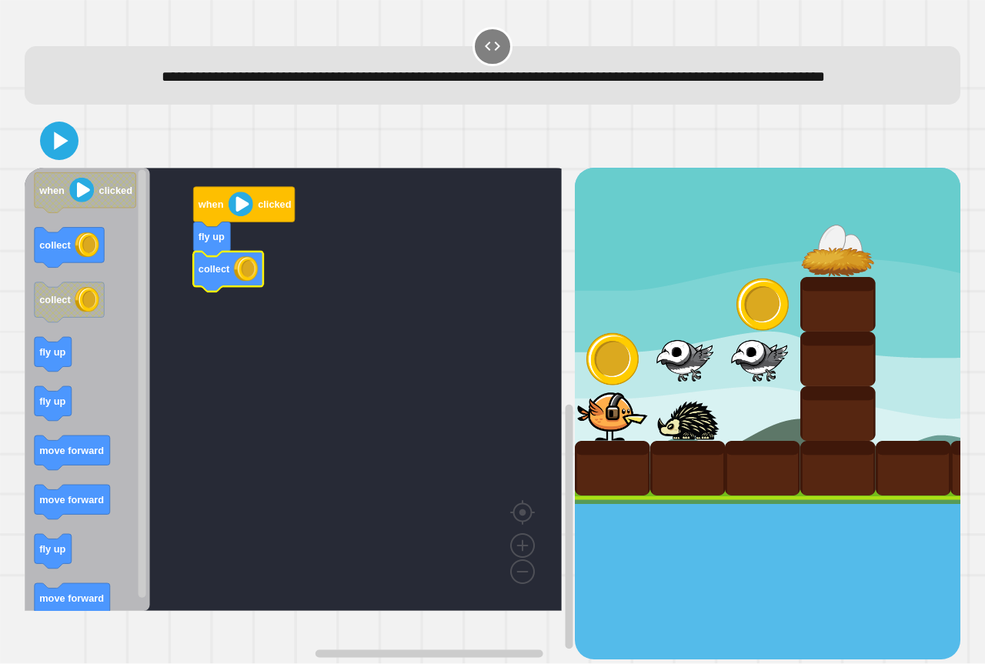
click at [48, 365] on icon "when clicked collect collect fly up fly up move forward move forward fly up mov…" at bounding box center [87, 389] width 125 height 443
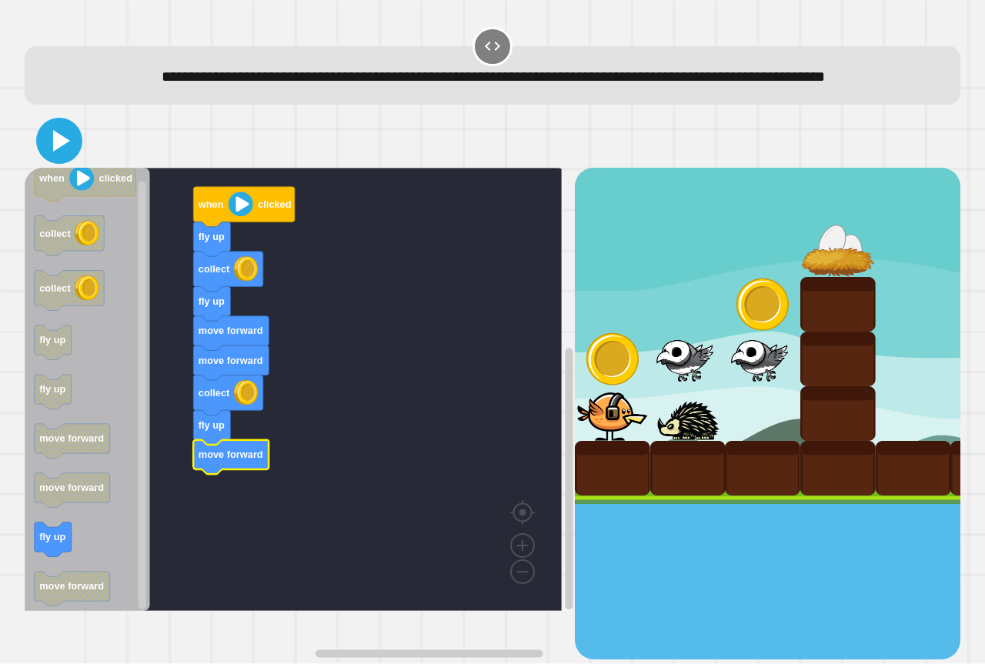
click at [52, 159] on icon at bounding box center [59, 140] width 37 height 37
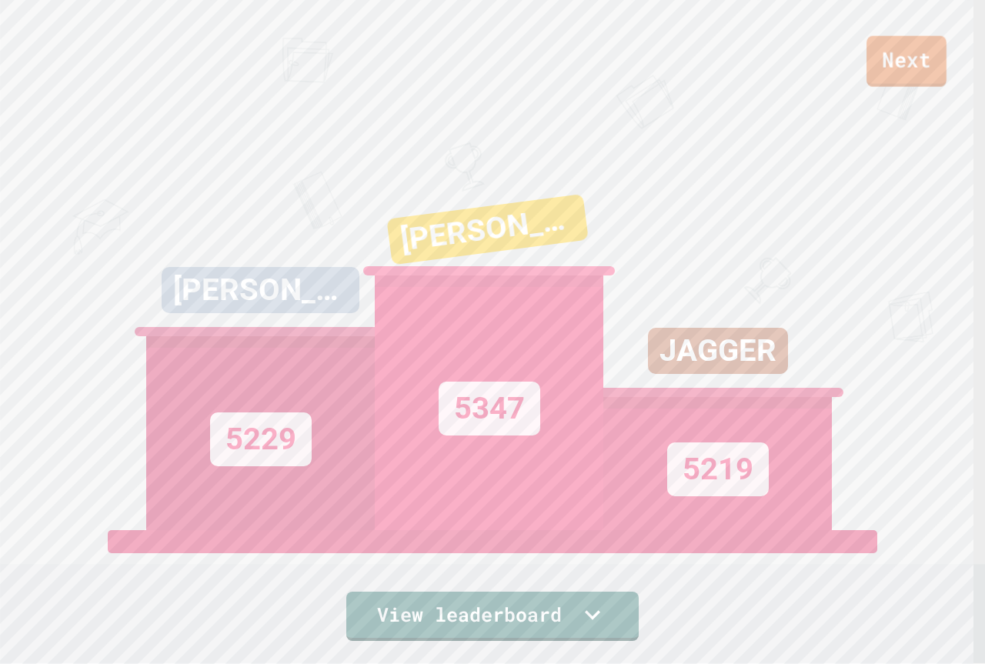
click at [895, 59] on link "Next" at bounding box center [907, 61] width 80 height 51
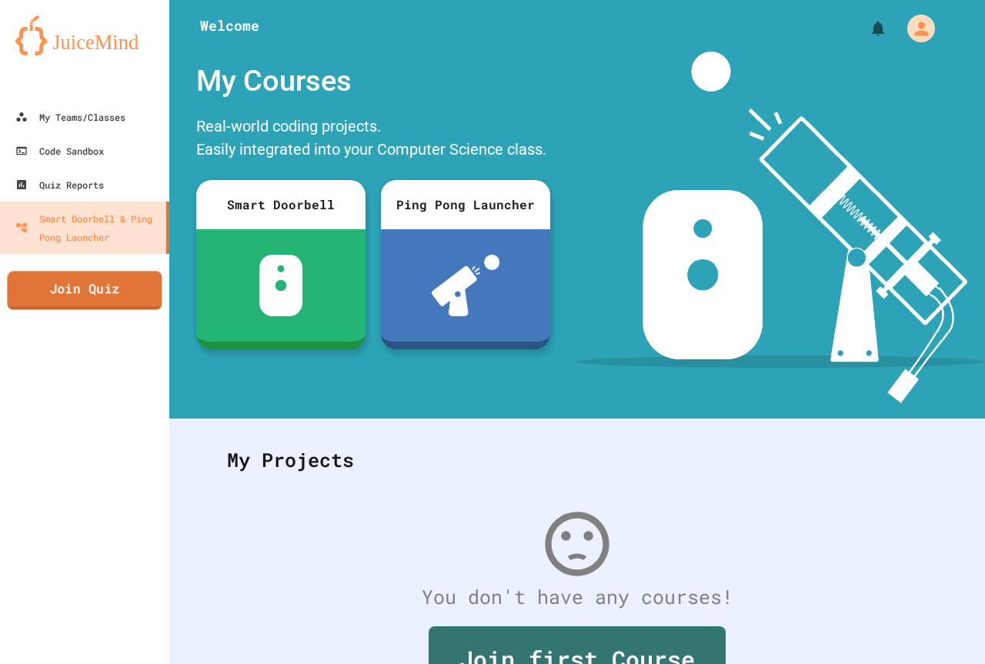
click at [111, 286] on link "Join Quiz" at bounding box center [84, 290] width 155 height 38
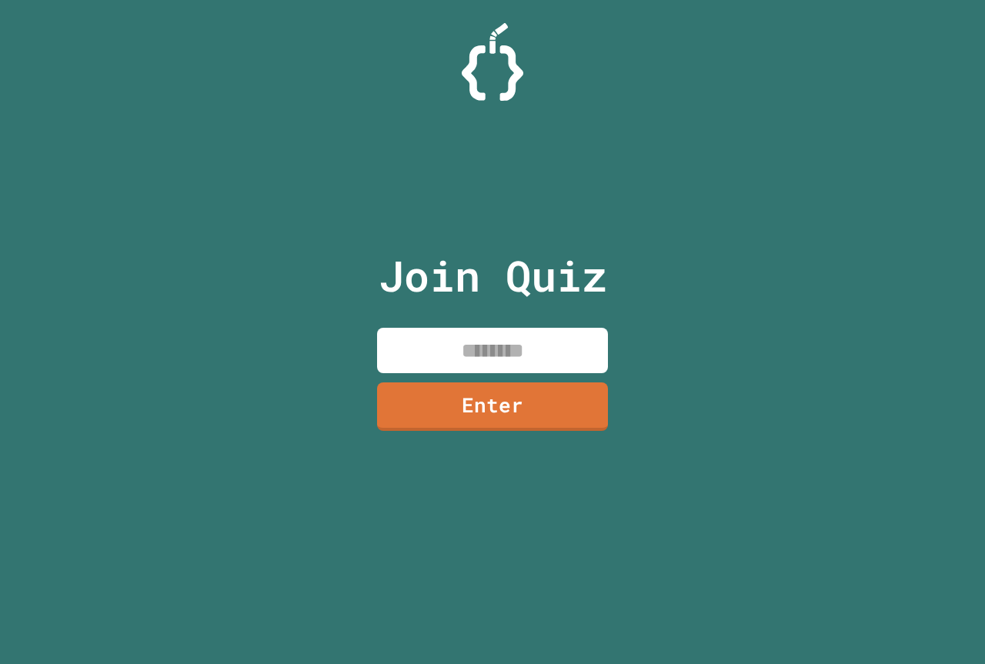
click at [421, 355] on input at bounding box center [492, 350] width 231 height 45
type input "********"
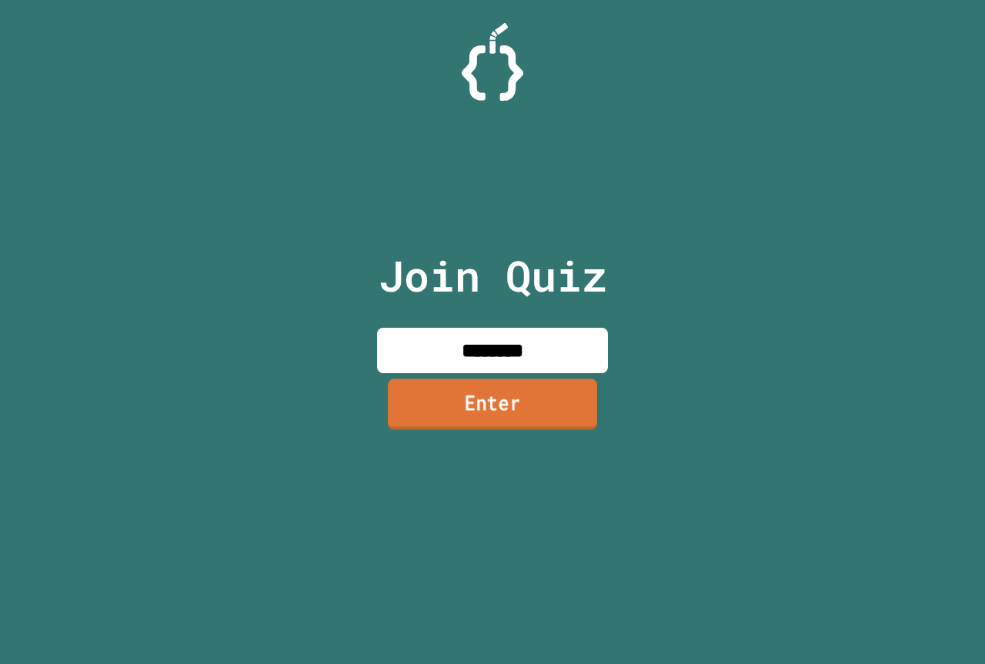
drag, startPoint x: 467, startPoint y: 396, endPoint x: 463, endPoint y: 389, distance: 7.9
click at [463, 389] on link "Enter" at bounding box center [492, 404] width 209 height 51
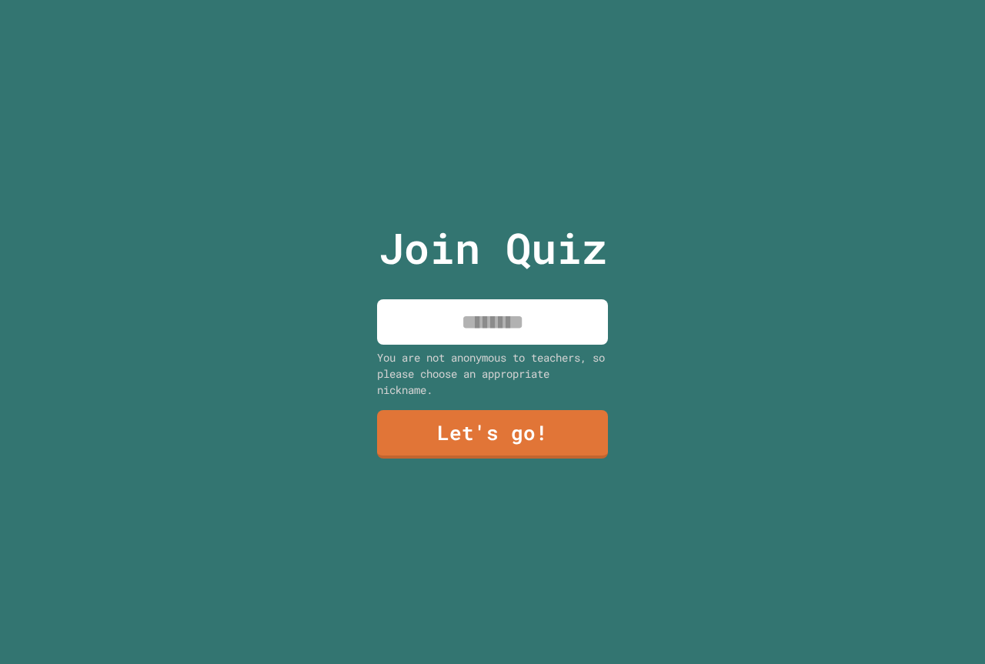
click at [473, 329] on input at bounding box center [492, 321] width 231 height 45
type input "********"
click at [506, 442] on link "Let's go!" at bounding box center [492, 433] width 237 height 51
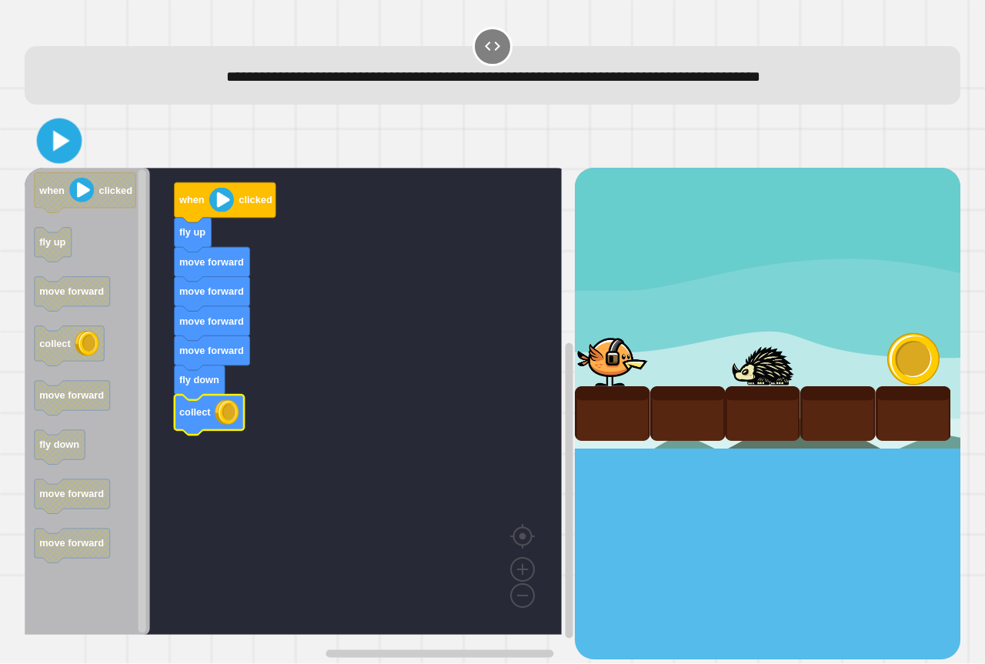
click at [58, 128] on icon at bounding box center [60, 141] width 36 height 36
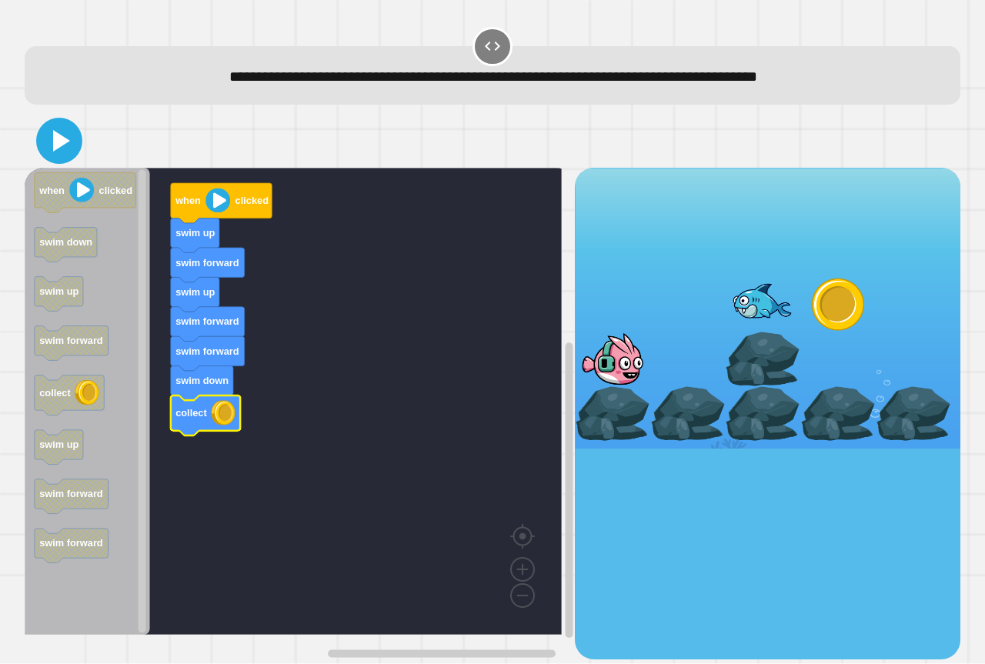
click at [68, 141] on icon at bounding box center [59, 140] width 37 height 37
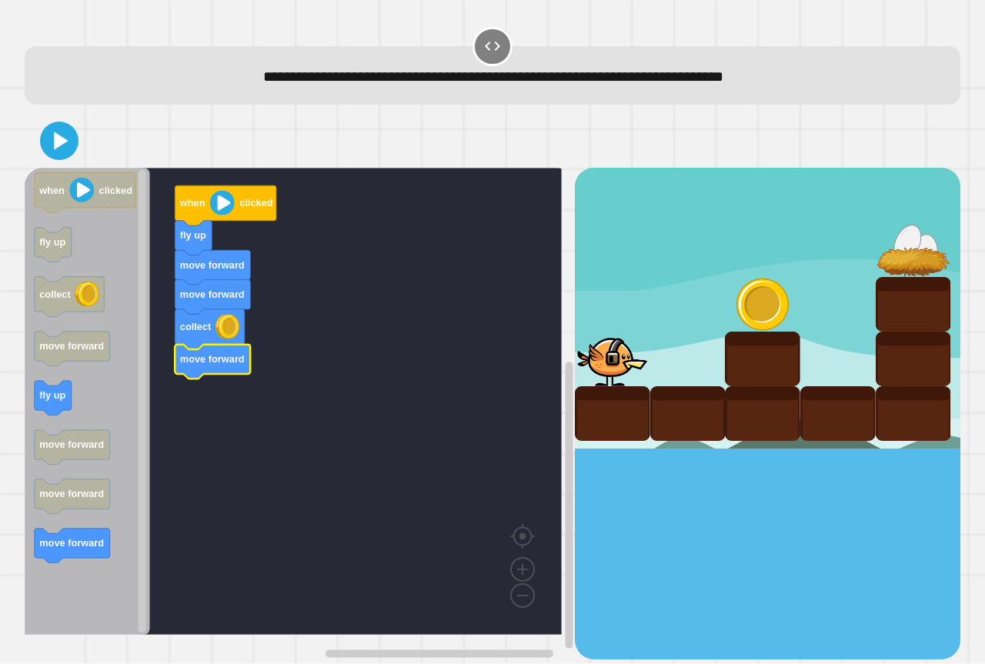
click at [52, 390] on icon "when clicked fly up collect move forward fly up move forward move forward move …" at bounding box center [87, 401] width 125 height 467
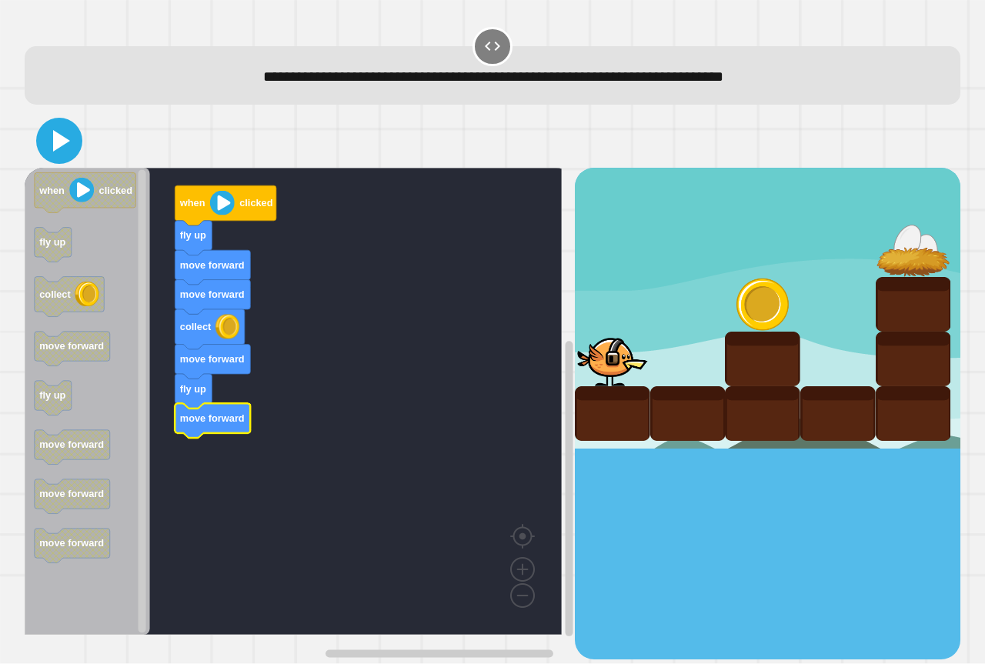
click at [69, 146] on icon at bounding box center [59, 140] width 37 height 37
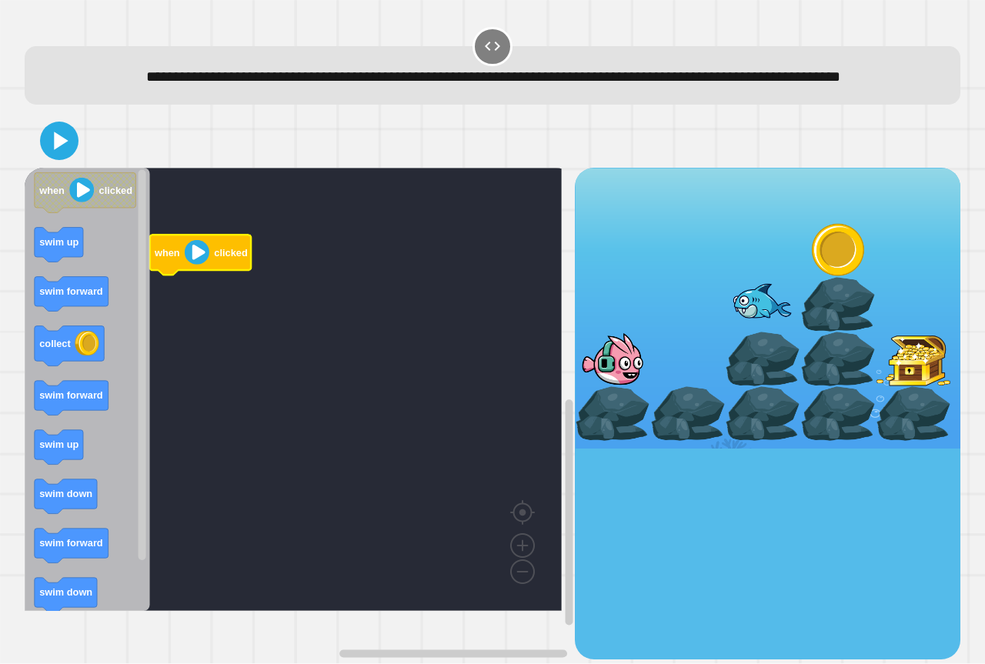
click at [50, 268] on icon "when clicked swim up swim forward collect swim forward swim up swim down swim f…" at bounding box center [87, 389] width 125 height 443
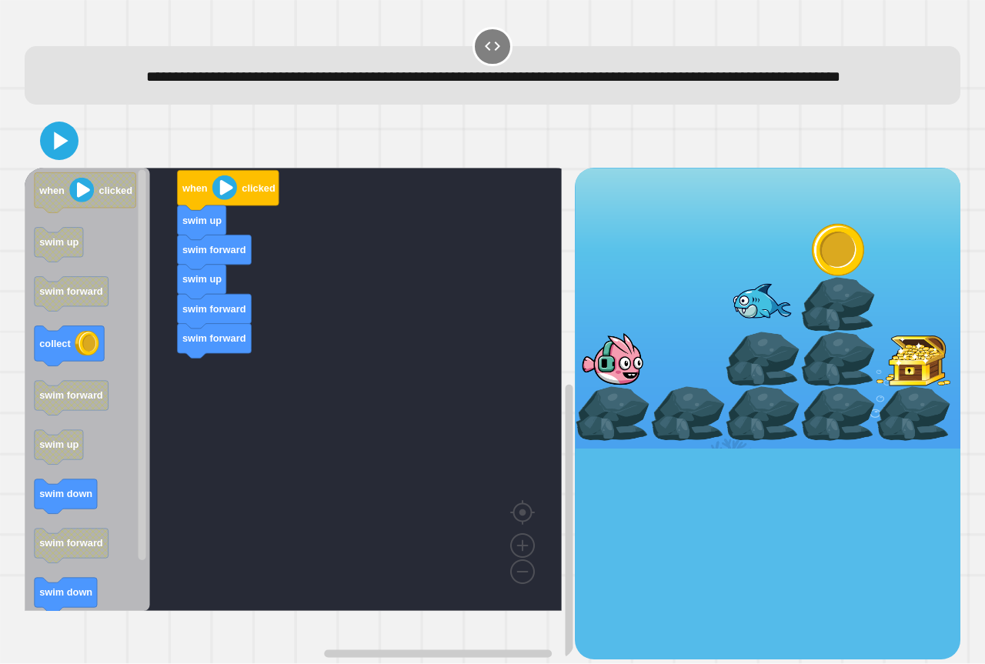
click at [212, 396] on div "when clicked swim up swim forward swim up swim forward swim forward when clicke…" at bounding box center [300, 413] width 550 height 491
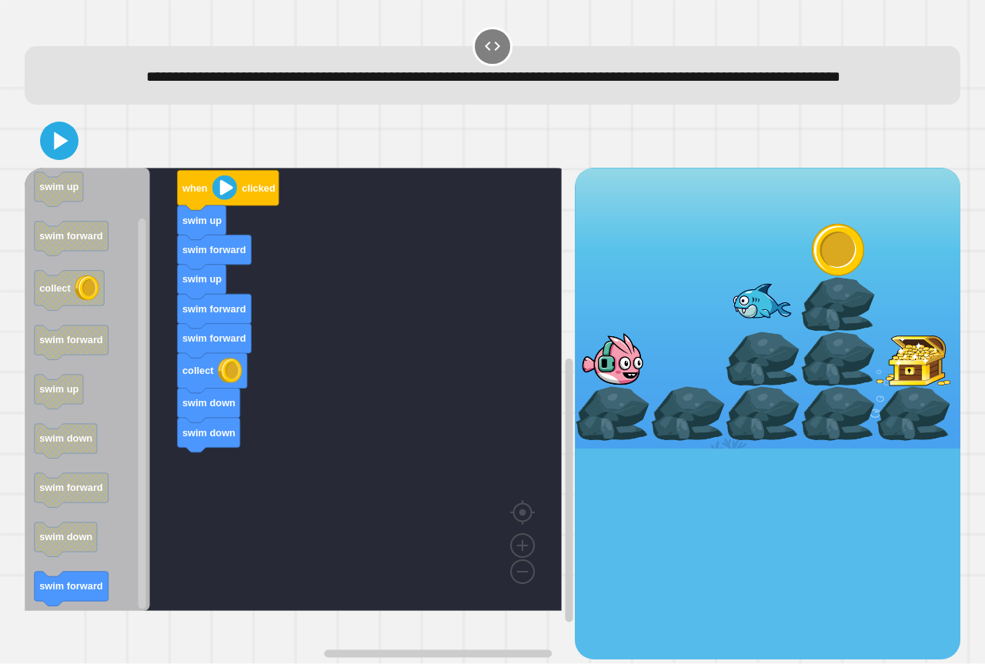
click at [166, 415] on div "when clicked swim up swim forward swim up swim forward swim forward collect swi…" at bounding box center [300, 413] width 550 height 491
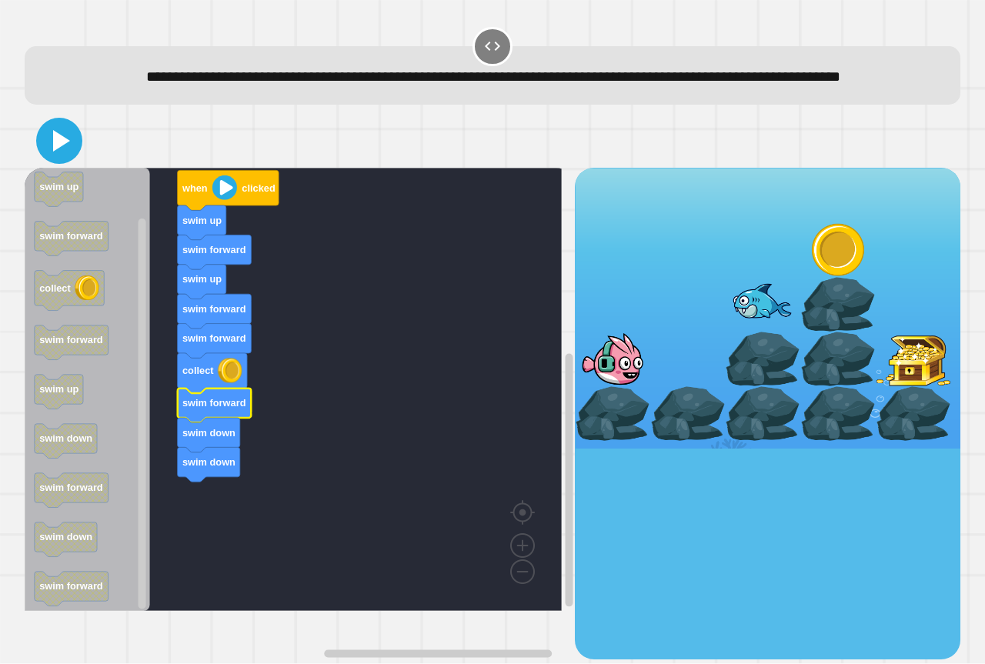
click at [57, 152] on icon at bounding box center [61, 141] width 17 height 22
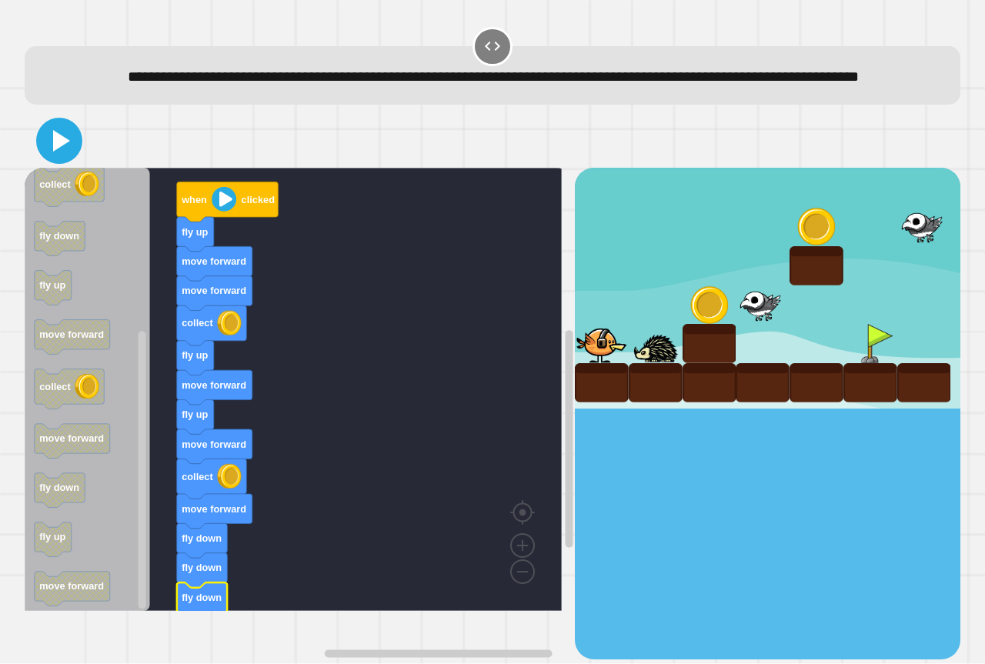
click at [58, 152] on icon at bounding box center [61, 141] width 17 height 22
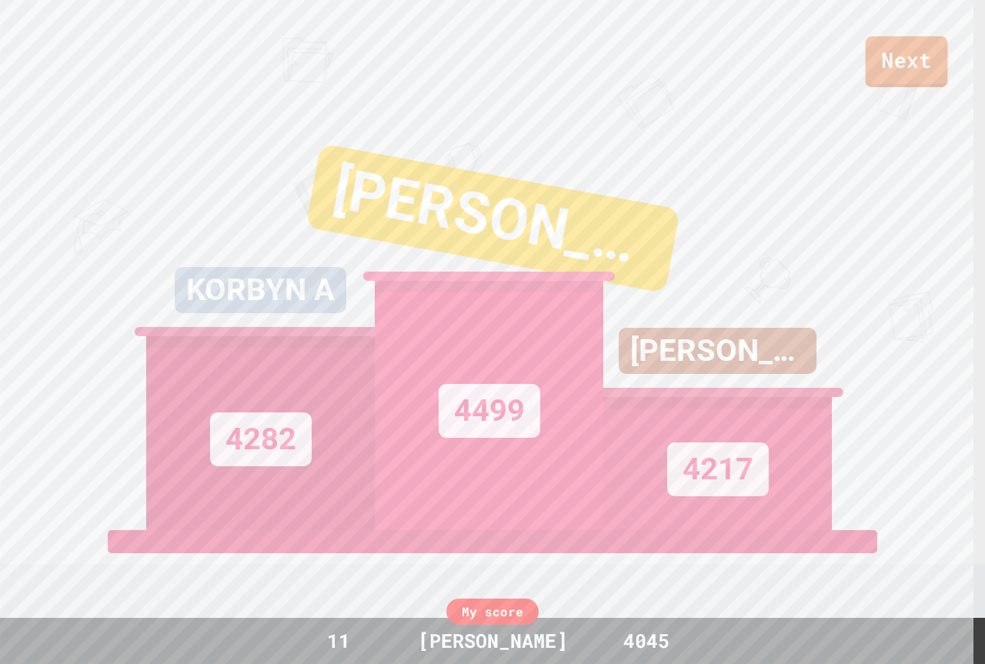
click at [915, 56] on link "Next" at bounding box center [907, 61] width 82 height 51
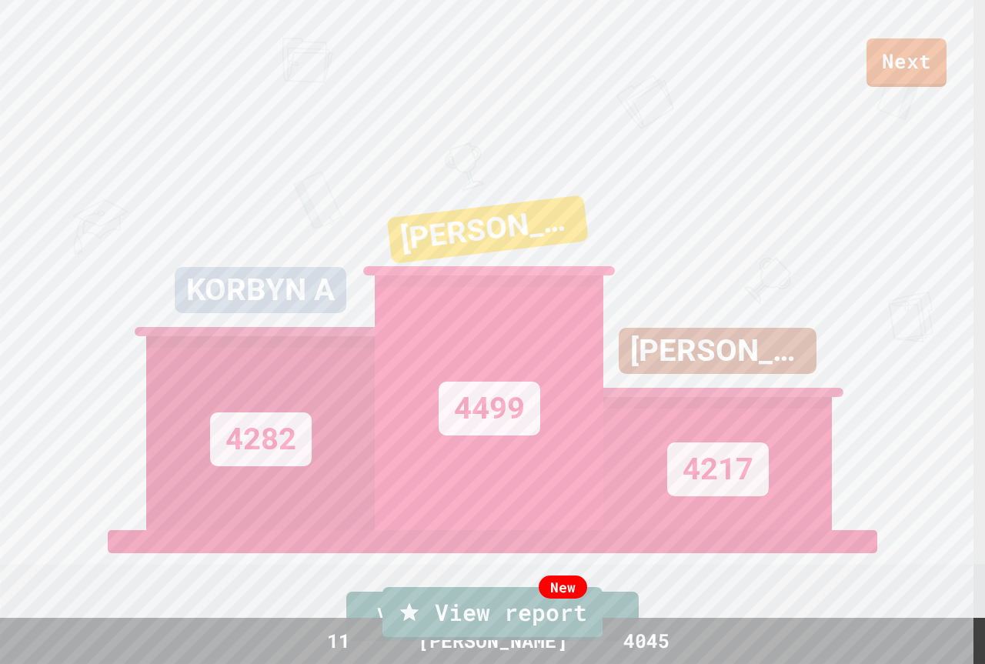
drag, startPoint x: 422, startPoint y: 255, endPoint x: 452, endPoint y: 284, distance: 42.5
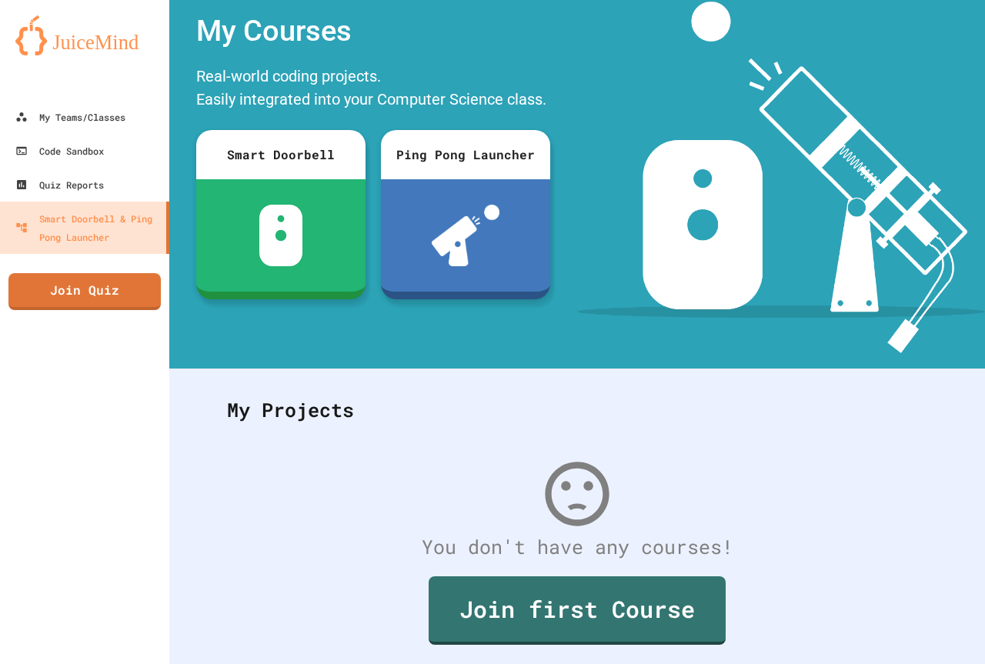
scroll to position [108, 0]
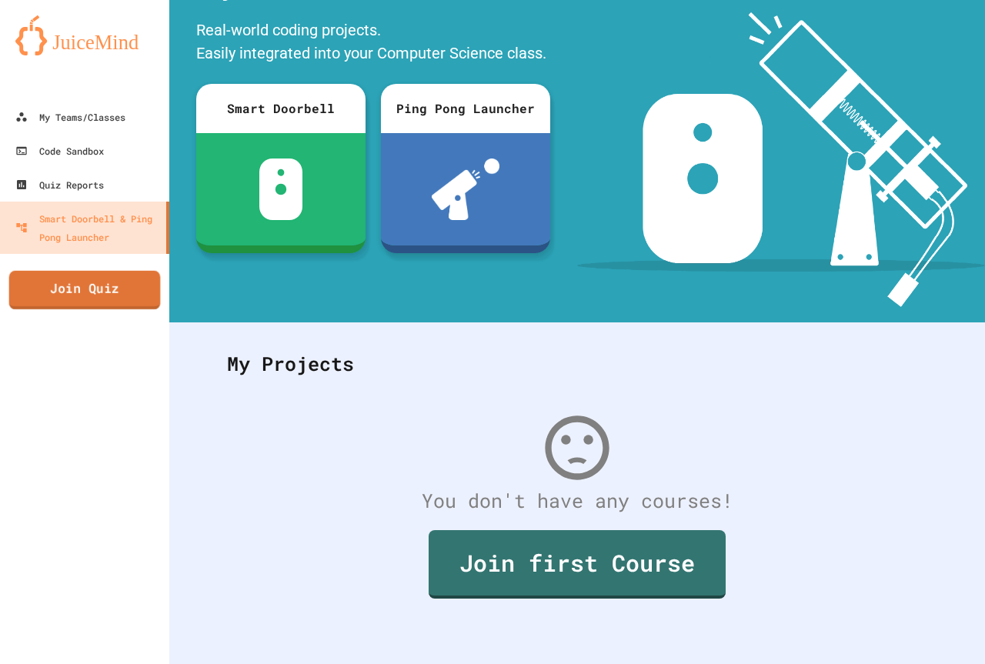
click at [102, 298] on link "Join Quiz" at bounding box center [85, 290] width 152 height 38
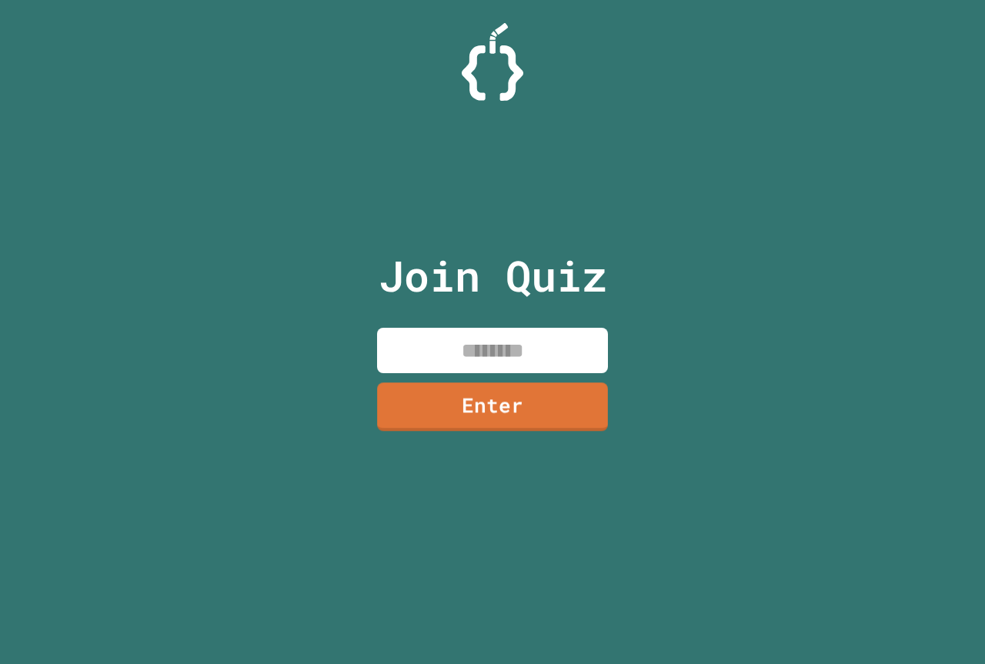
click at [499, 357] on input at bounding box center [492, 350] width 231 height 45
type input "********"
drag, startPoint x: 504, startPoint y: 399, endPoint x: 516, endPoint y: 399, distance: 12.3
click at [516, 399] on link "Enter" at bounding box center [492, 404] width 229 height 51
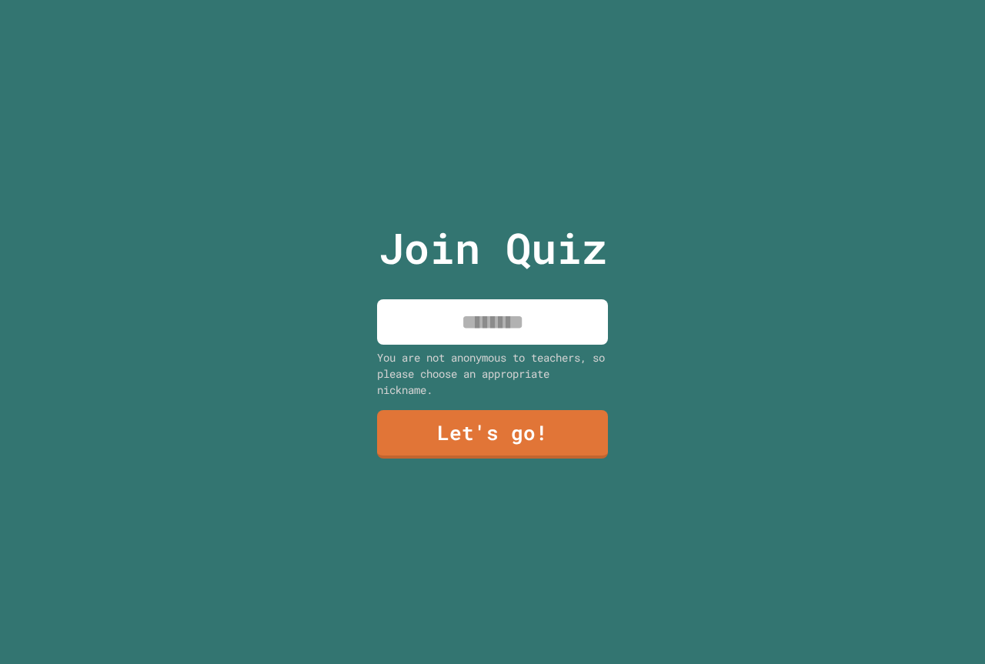
click at [492, 289] on div "Join Quiz You are not anonymous to teachers, so please choose an appropriate ni…" at bounding box center [492, 332] width 259 height 664
click at [480, 318] on input at bounding box center [492, 321] width 231 height 45
type input "********"
click at [415, 432] on link "Let's go!" at bounding box center [491, 433] width 225 height 51
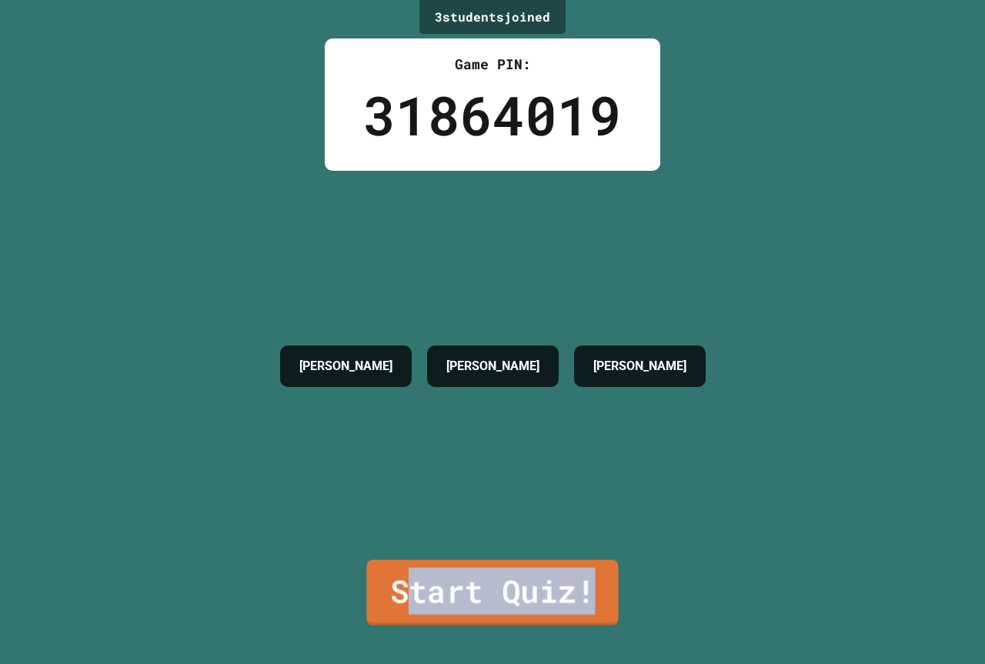
drag, startPoint x: 501, startPoint y: 693, endPoint x: 543, endPoint y: 626, distance: 78.6
click at [634, 663] on html "We are updating our servers at 7PM EST on 3/11/2025. JuiceMind should continue …" at bounding box center [492, 332] width 985 height 664
click at [518, 602] on link "Start Quiz!" at bounding box center [492, 592] width 245 height 68
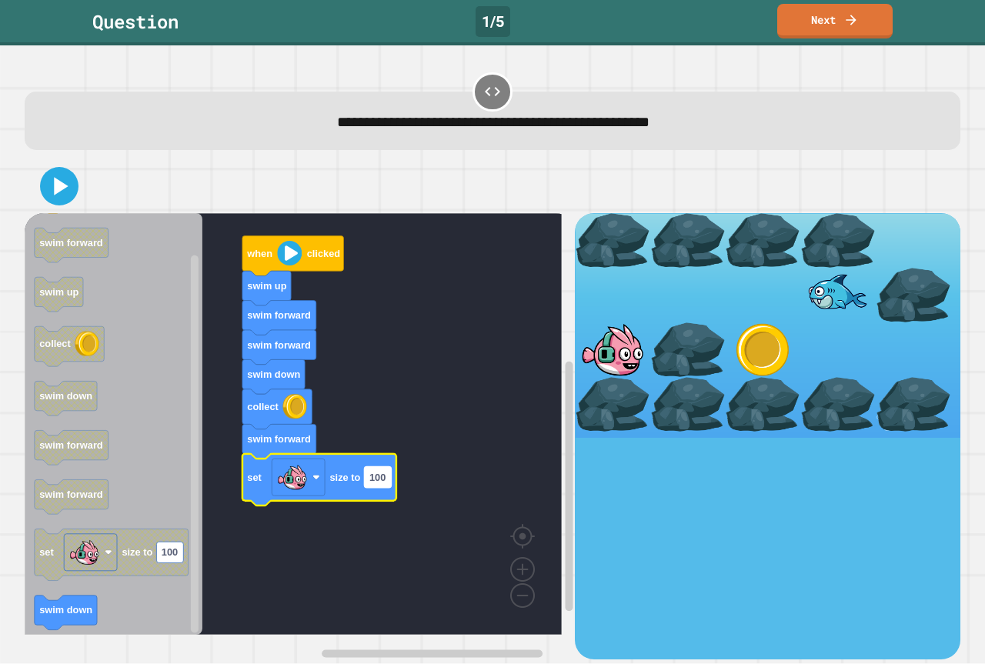
click at [387, 486] on rect "Blockly Workspace" at bounding box center [377, 477] width 27 height 21
type input "***"
click at [74, 194] on icon at bounding box center [59, 186] width 37 height 37
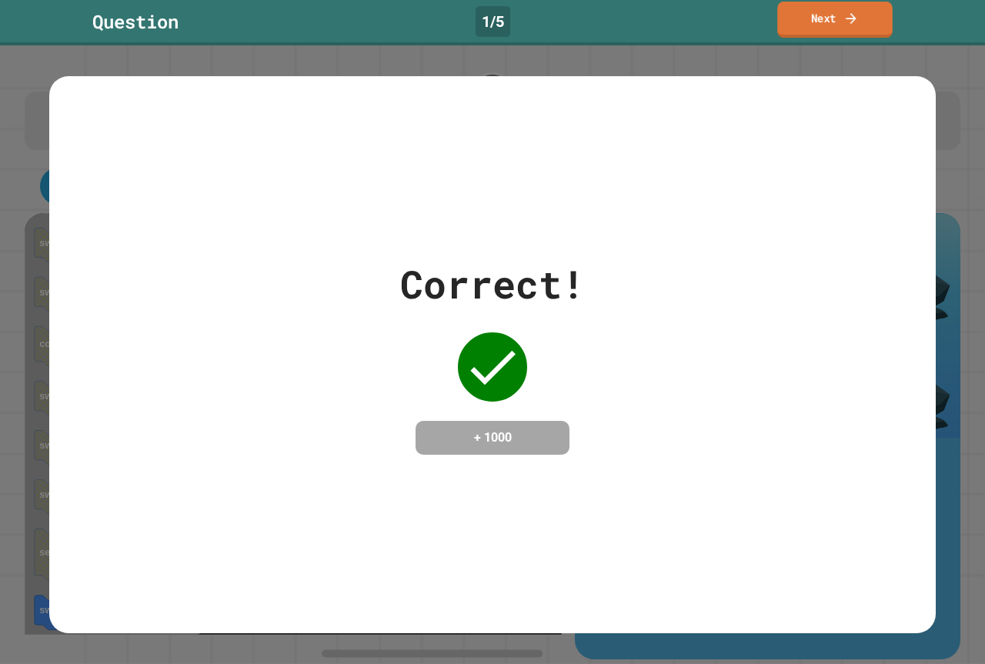
click at [827, 20] on link "Next" at bounding box center [834, 20] width 115 height 36
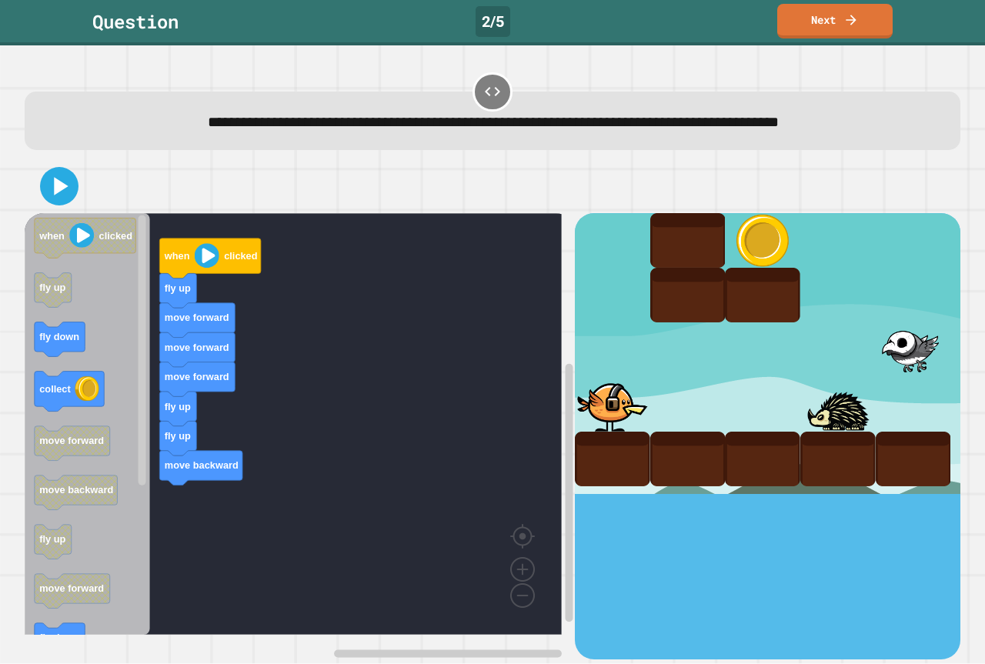
click at [177, 516] on div "when clicked fly up move forward move forward move forward fly up fly up move b…" at bounding box center [300, 436] width 550 height 446
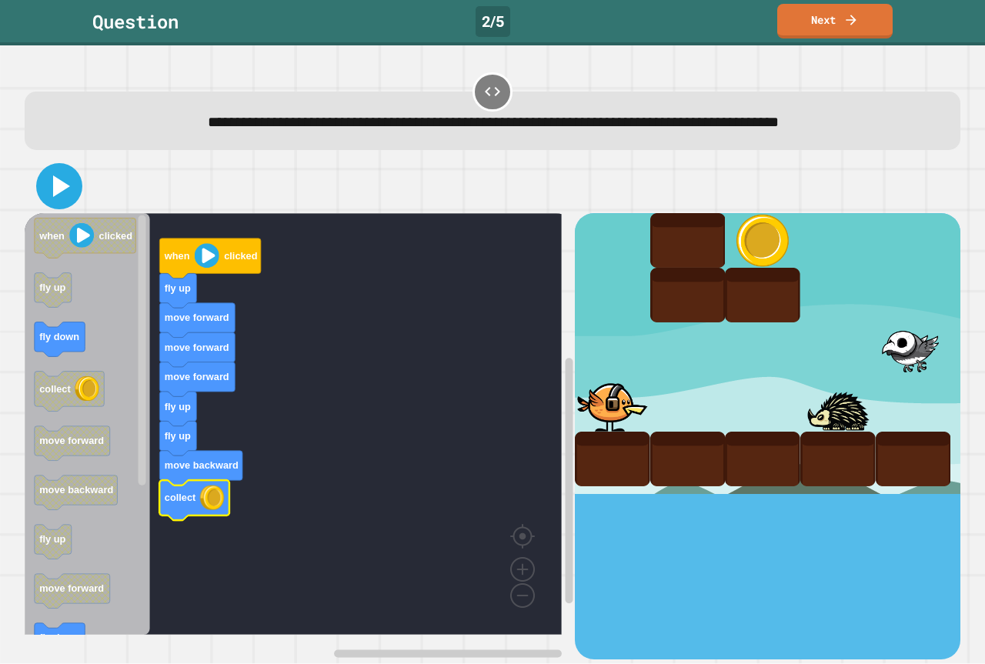
click at [68, 189] on icon at bounding box center [61, 186] width 17 height 22
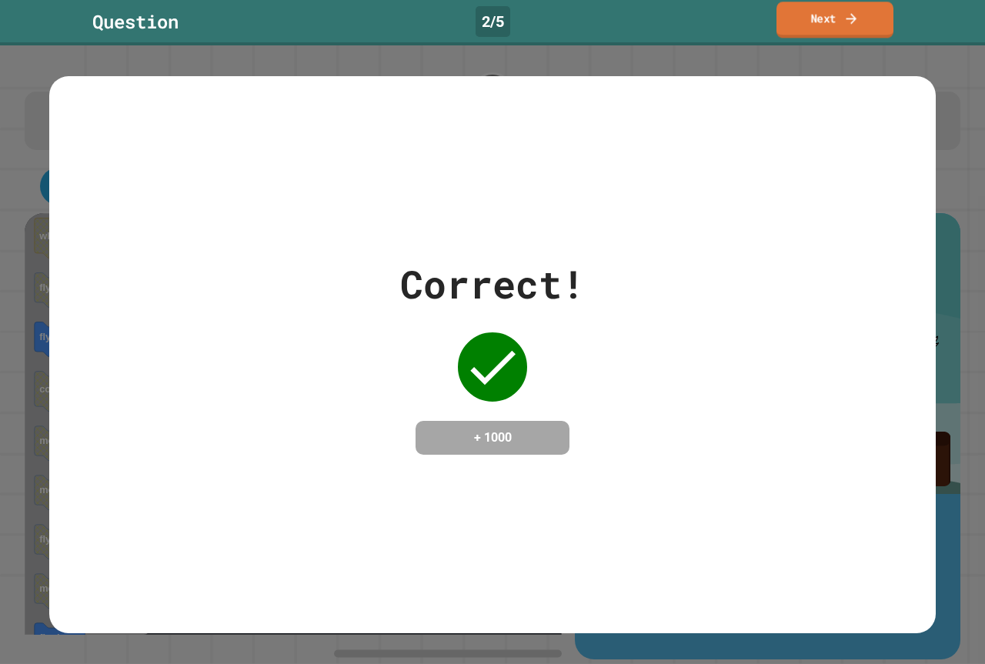
click at [793, 22] on link "Next" at bounding box center [834, 20] width 117 height 36
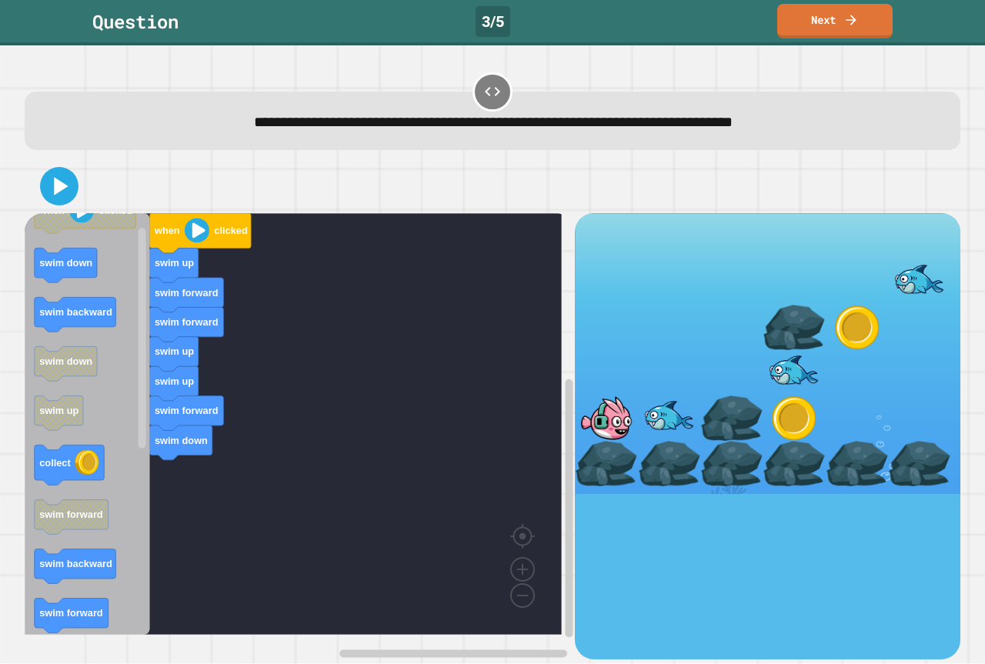
click at [174, 465] on div "when clicked swim up swim forward swim forward swim up swim up swim forward swi…" at bounding box center [300, 436] width 550 height 446
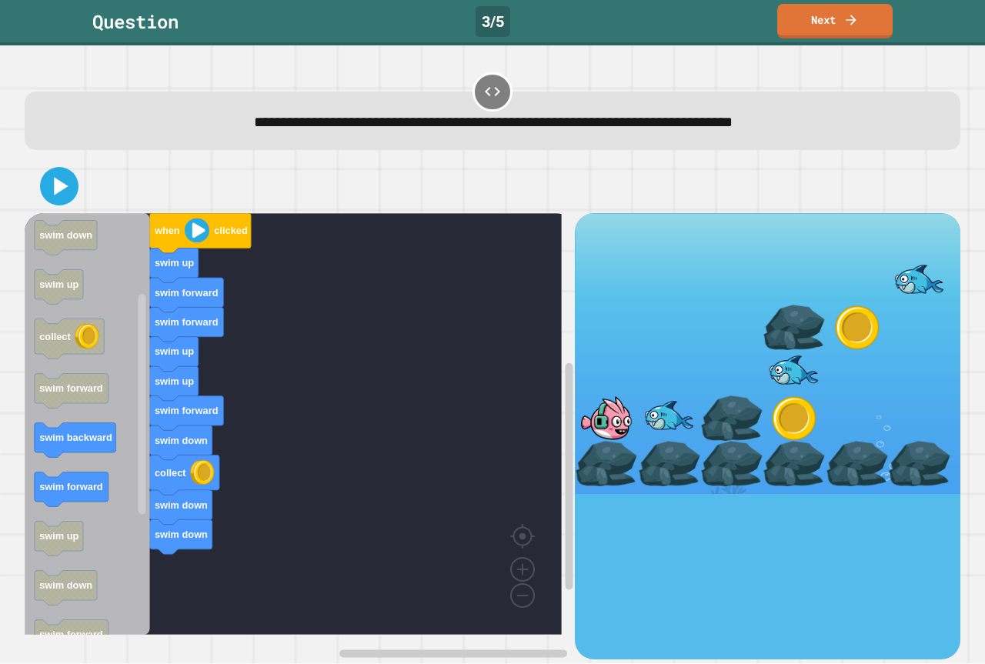
click at [178, 401] on div "when clicked swim up swim forward swim forward swim up swim up swim forward swi…" at bounding box center [300, 436] width 550 height 446
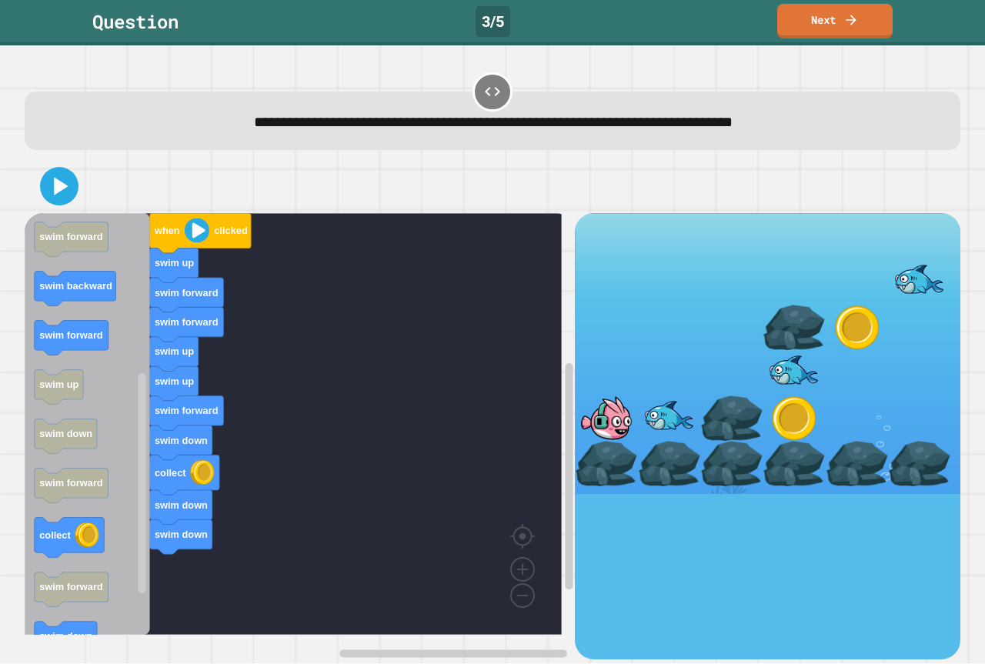
click at [152, 272] on div "when clicked swim up swim forward swim forward swim up swim up swim forward swi…" at bounding box center [300, 436] width 550 height 446
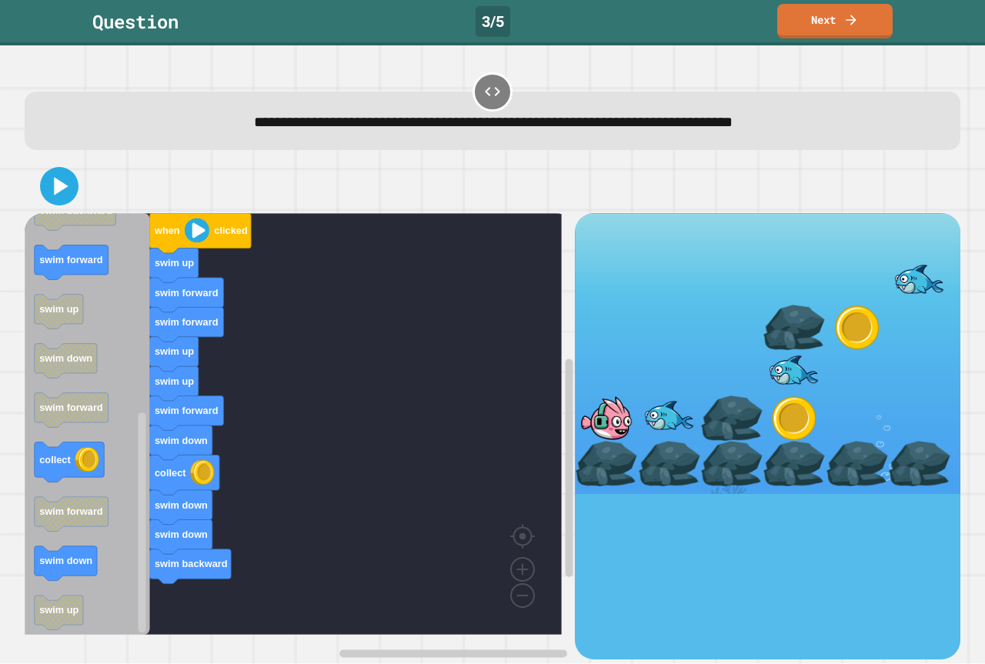
click at [199, 456] on div "when clicked swim up swim forward swim forward swim up swim up swim forward swi…" at bounding box center [300, 436] width 550 height 446
click at [822, 12] on link "Next" at bounding box center [834, 20] width 117 height 36
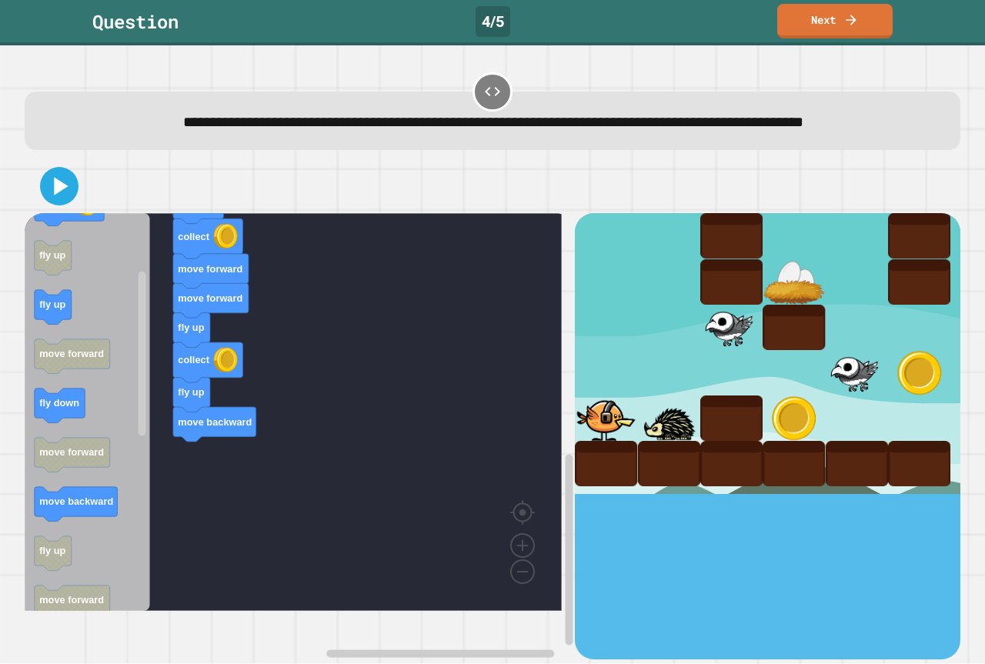
click at [53, 316] on rect "Blockly Workspace" at bounding box center [53, 307] width 37 height 35
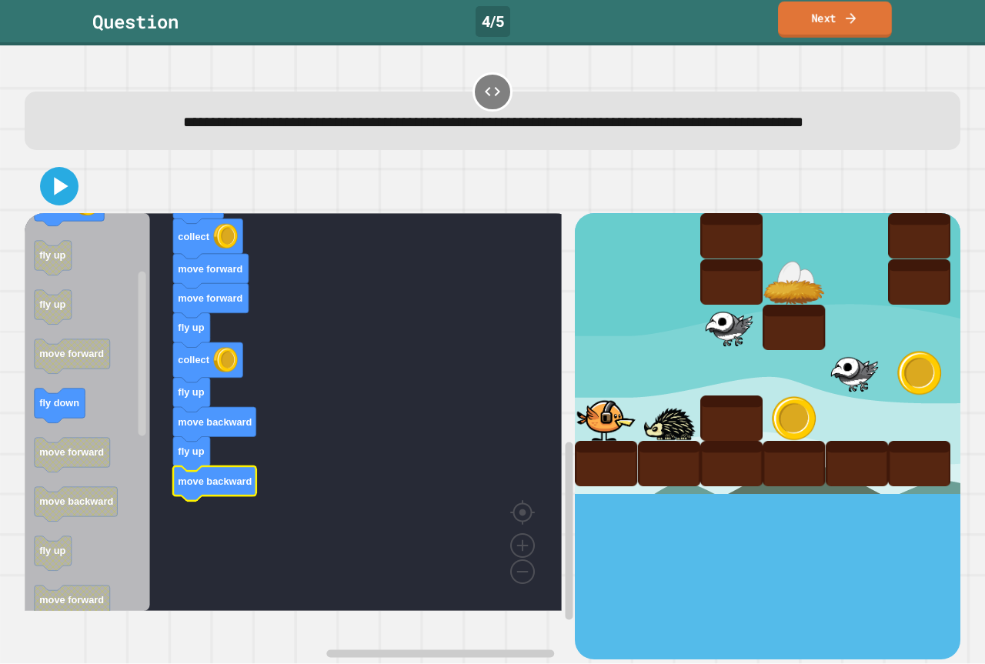
click at [803, 13] on link "Next" at bounding box center [835, 20] width 114 height 36
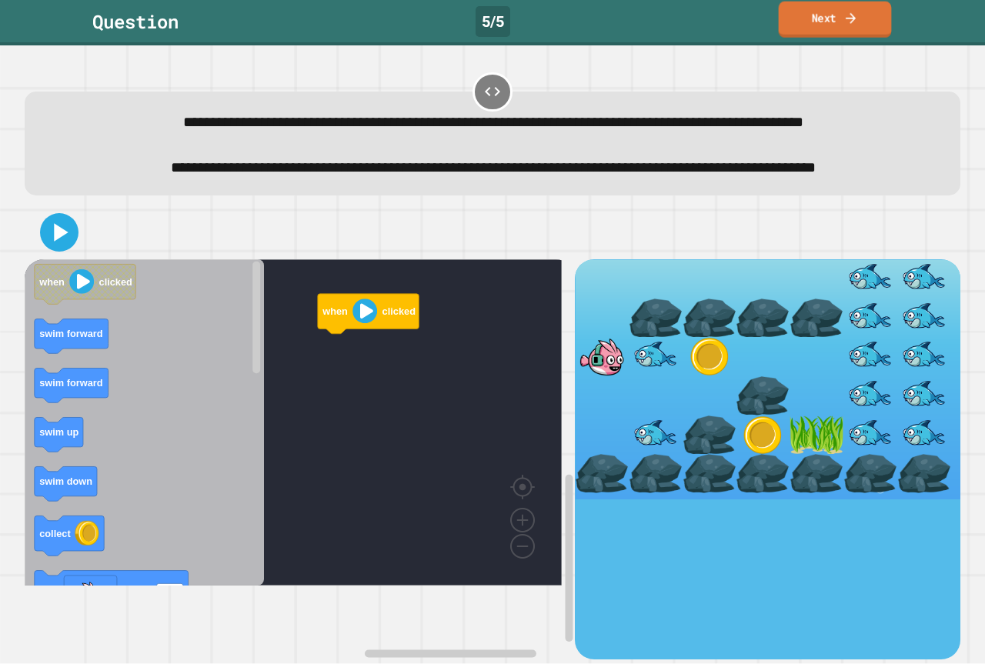
click at [844, 18] on icon at bounding box center [850, 18] width 15 height 16
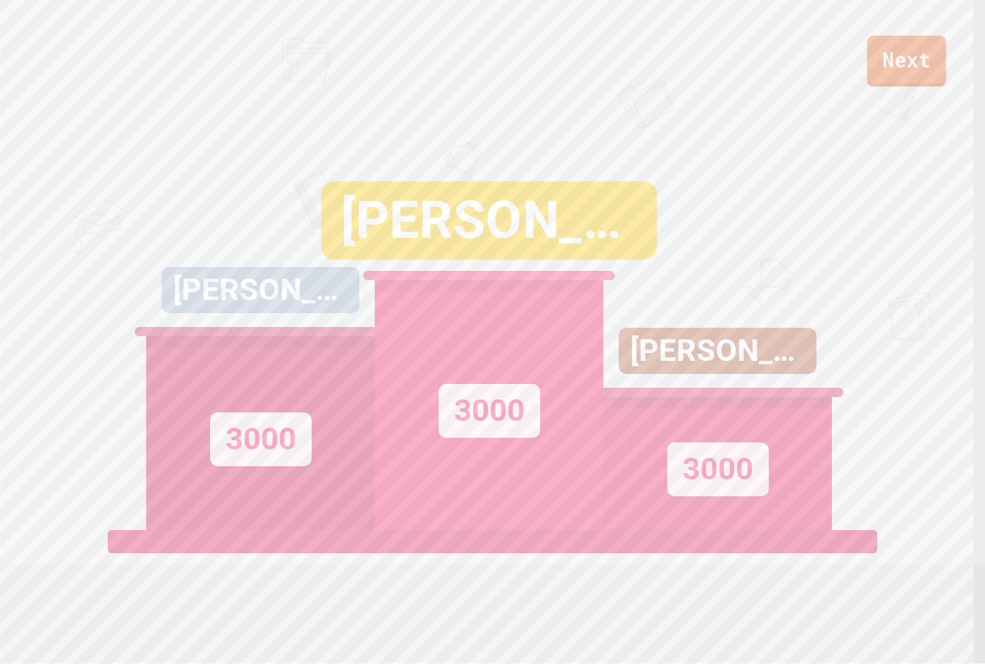
click at [890, 63] on link "Next" at bounding box center [906, 60] width 79 height 51
